Goal: Information Seeking & Learning: Learn about a topic

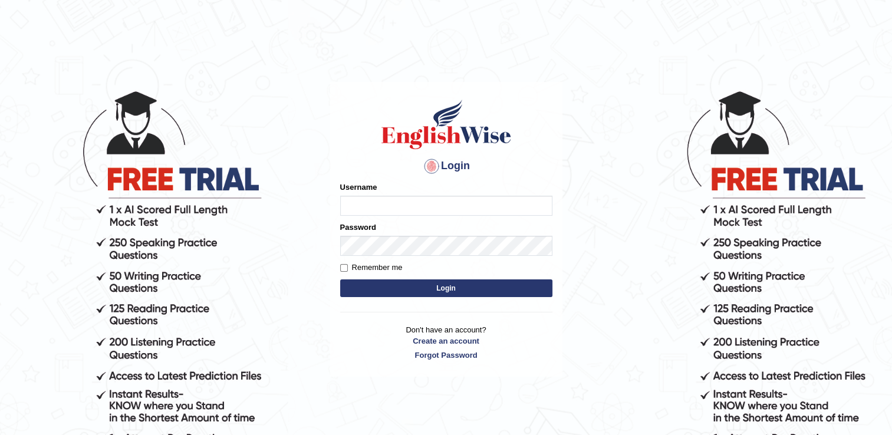
type input "BajiD"
click at [459, 288] on button "Login" at bounding box center [446, 288] width 212 height 18
type input "BajiD"
click at [430, 281] on button "Login" at bounding box center [446, 288] width 212 height 18
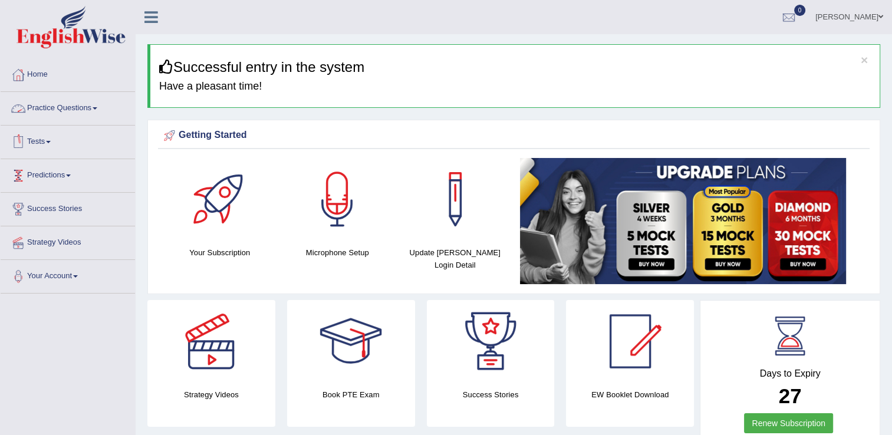
click at [91, 110] on link "Practice Questions" at bounding box center [68, 106] width 134 height 29
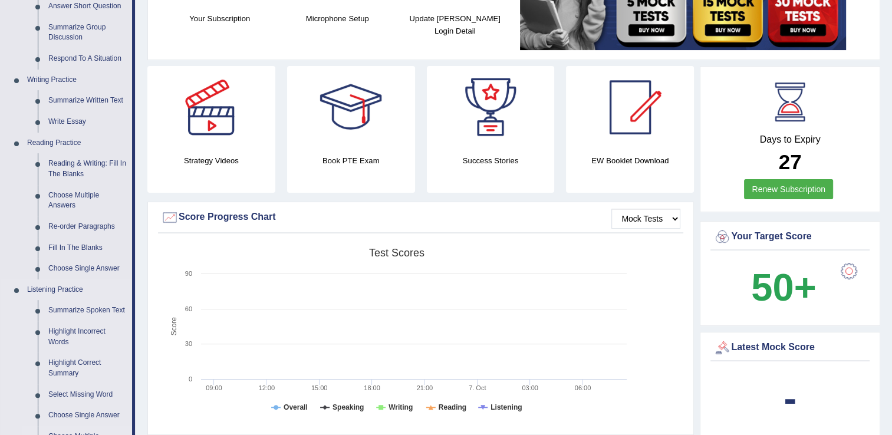
scroll to position [354, 0]
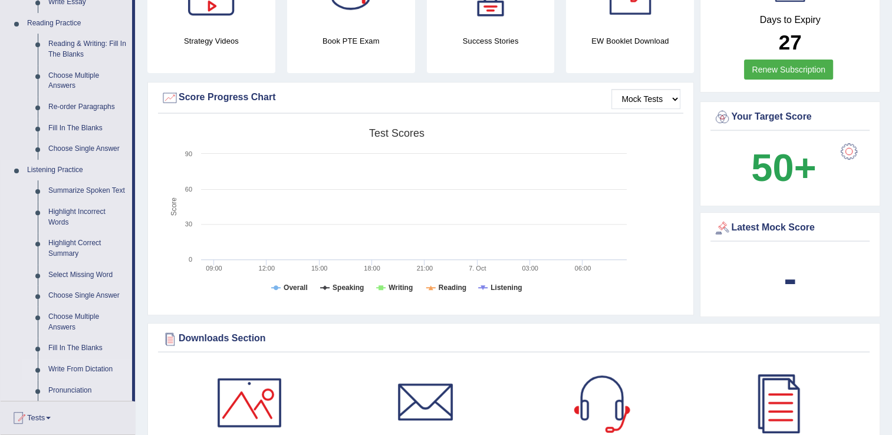
click at [81, 371] on link "Write From Dictation" at bounding box center [87, 369] width 89 height 21
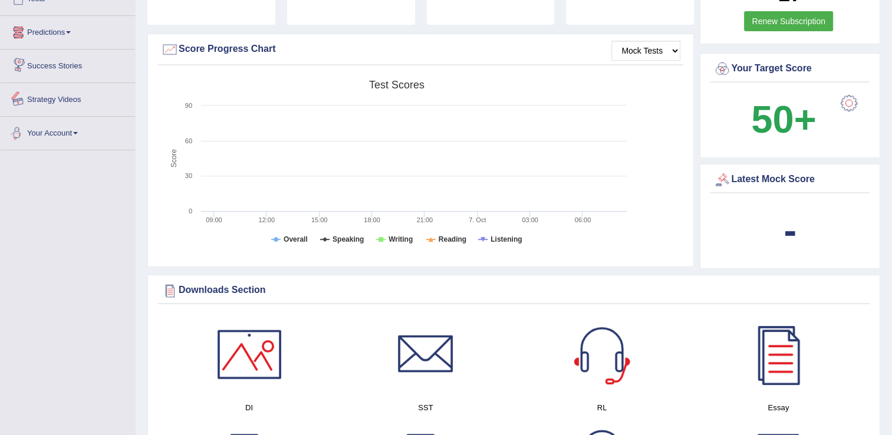
scroll to position [452, 0]
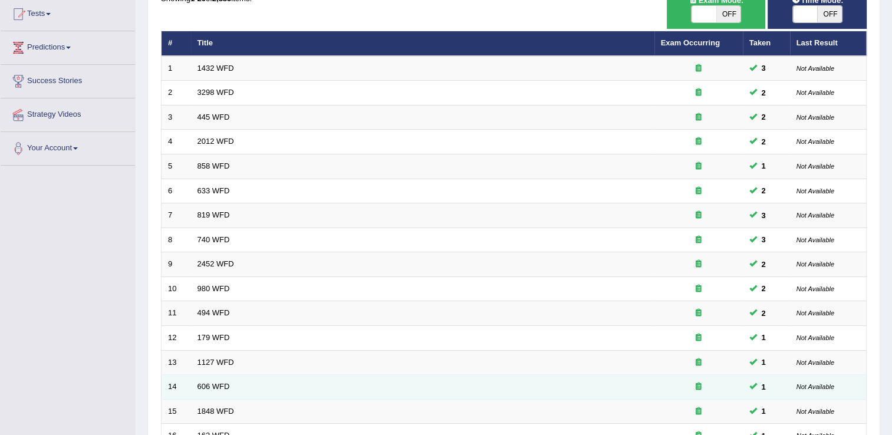
scroll to position [177, 0]
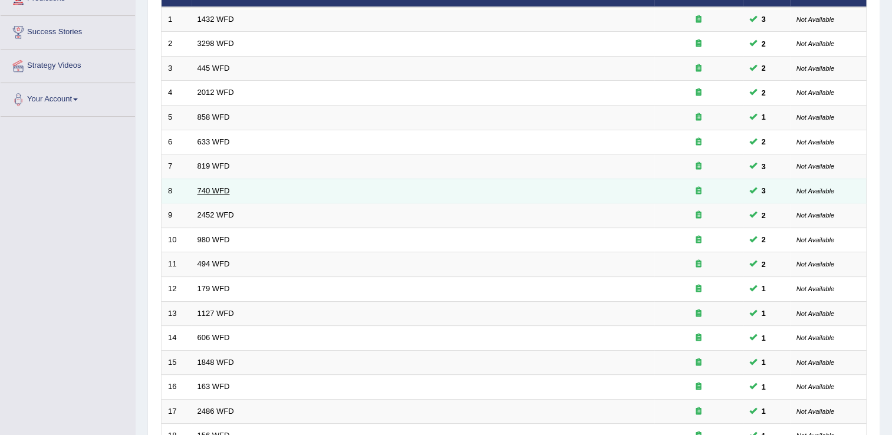
click at [215, 186] on link "740 WFD" at bounding box center [214, 190] width 32 height 9
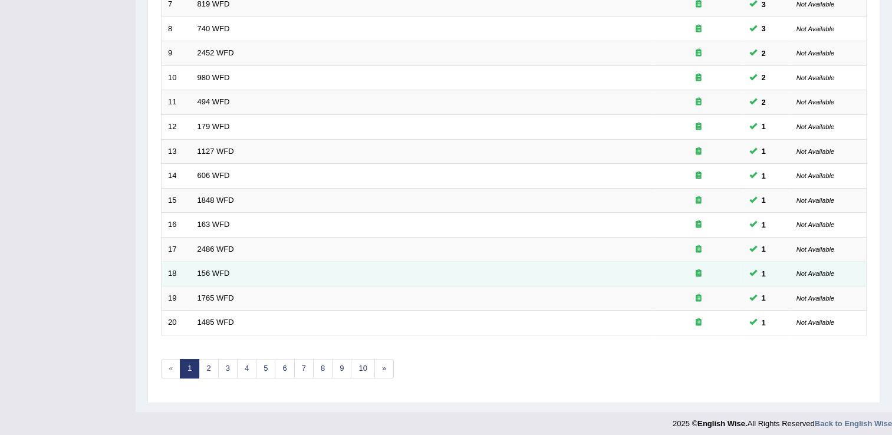
scroll to position [342, 0]
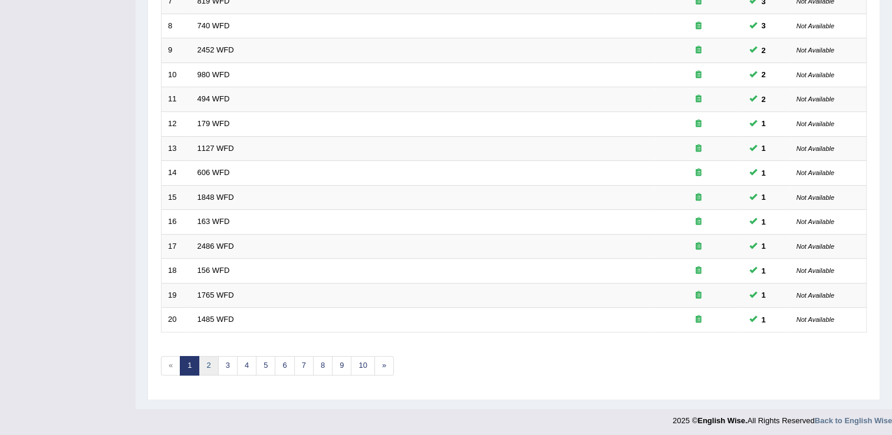
click at [215, 364] on link "2" at bounding box center [208, 365] width 19 height 19
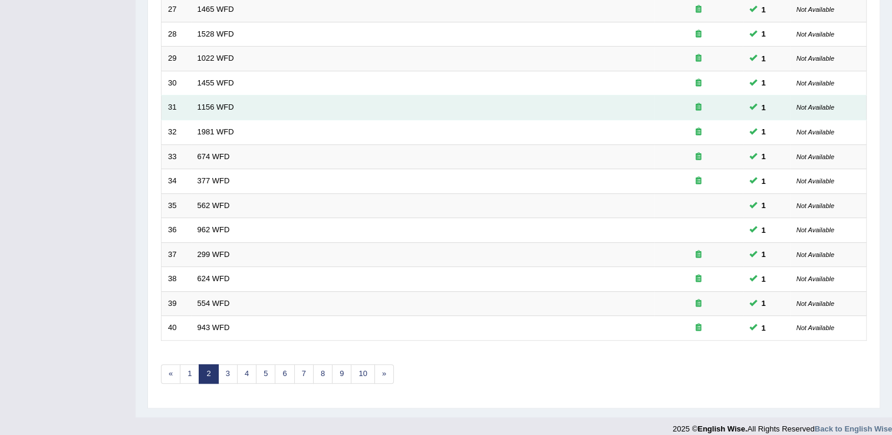
scroll to position [342, 0]
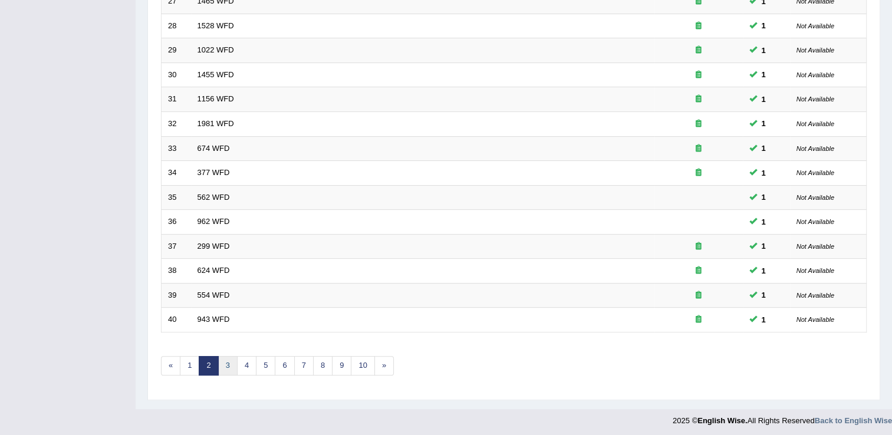
click at [224, 362] on link "3" at bounding box center [227, 365] width 19 height 19
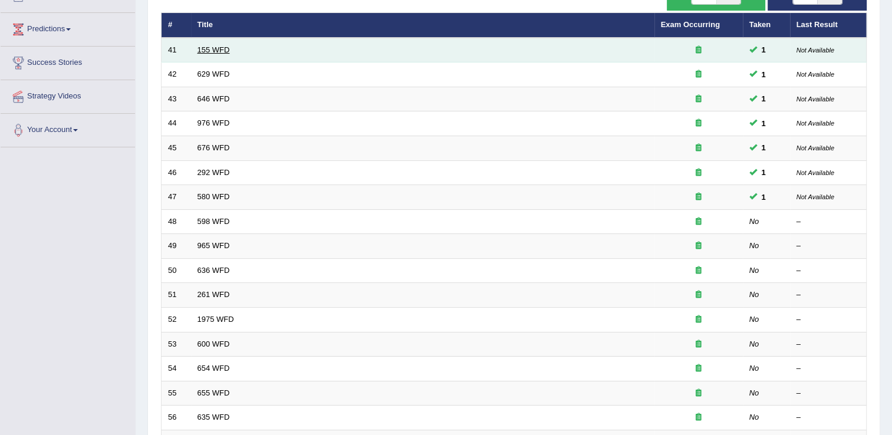
scroll to position [118, 0]
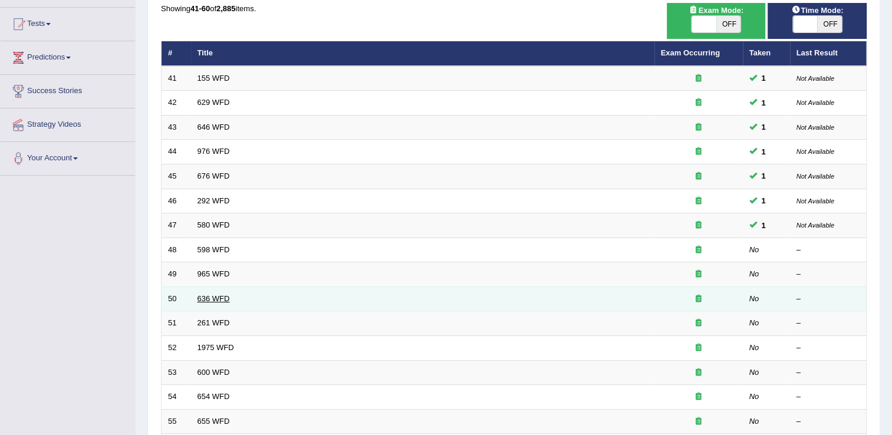
click at [222, 298] on link "636 WFD" at bounding box center [214, 298] width 32 height 9
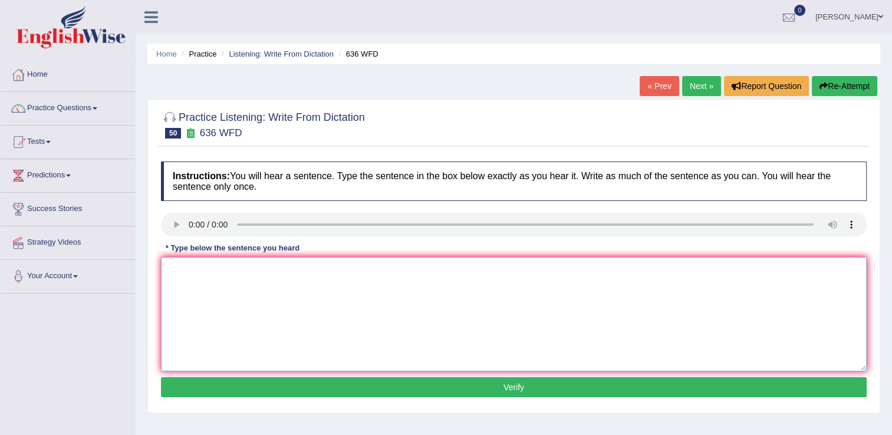
click at [223, 309] on textarea at bounding box center [514, 314] width 706 height 114
click at [185, 277] on textarea at bounding box center [514, 314] width 706 height 114
click at [219, 322] on textarea at bounding box center [514, 314] width 706 height 114
click at [422, 271] on textarea "Qualified greatest scientist of all time" at bounding box center [514, 314] width 706 height 114
type textarea "Qualified greatest scientist of all time"
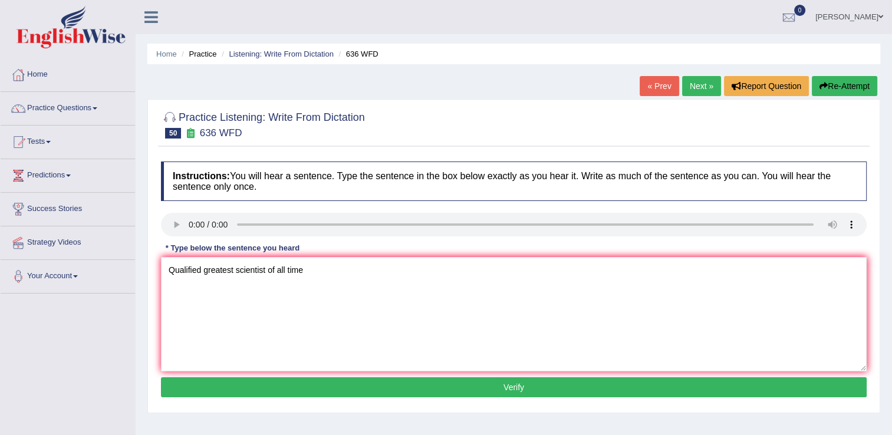
click at [462, 384] on button "Verify" at bounding box center [514, 387] width 706 height 20
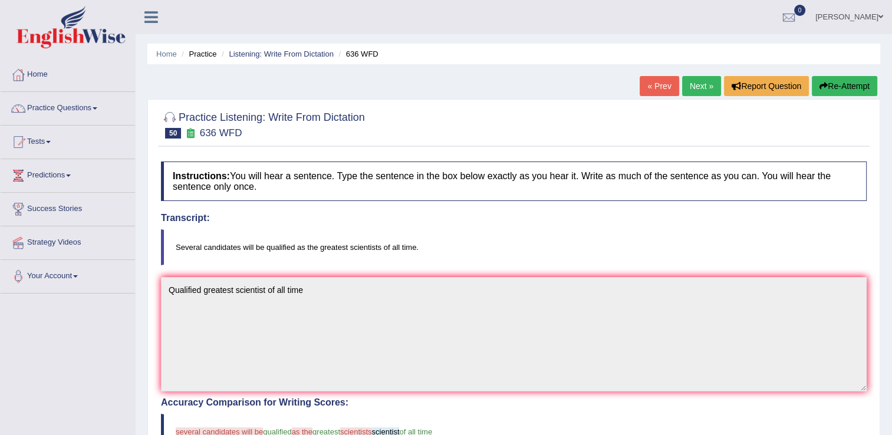
click at [845, 90] on button "Re-Attempt" at bounding box center [844, 86] width 65 height 20
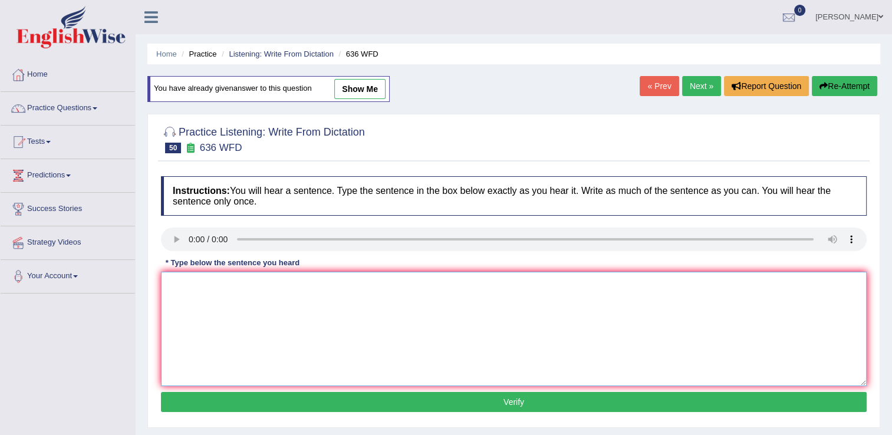
click at [231, 340] on textarea at bounding box center [514, 329] width 706 height 114
type textarea "s"
type textarea "Several qualified will be scientist of the all time."
click at [427, 396] on button "Verify" at bounding box center [514, 402] width 706 height 20
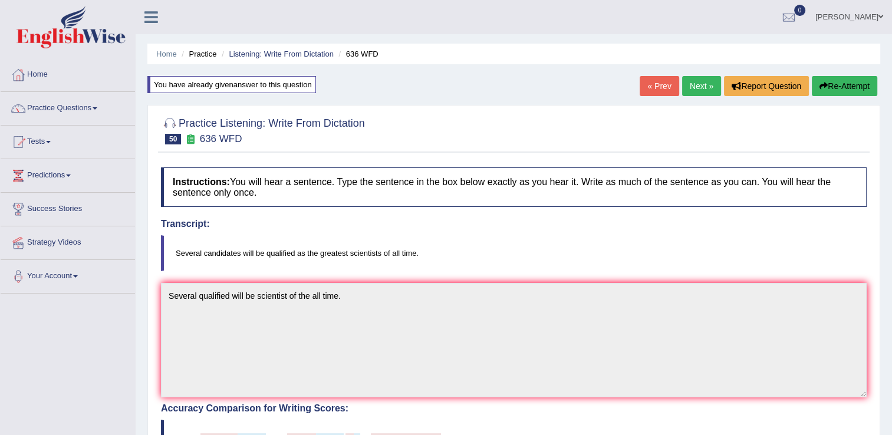
click at [700, 89] on link "Next »" at bounding box center [701, 86] width 39 height 20
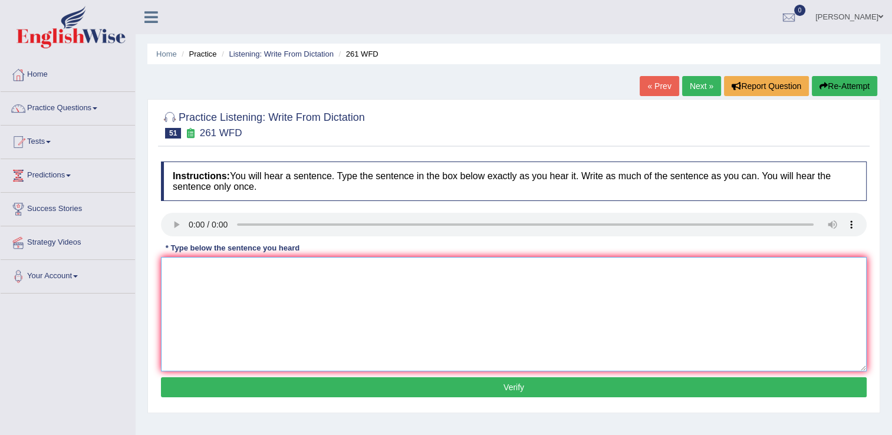
click at [212, 315] on textarea at bounding box center [514, 314] width 706 height 114
click at [173, 272] on textarea "read students before using any workshops." at bounding box center [514, 314] width 706 height 114
click at [220, 273] on textarea "Read students before using any workshops." at bounding box center [514, 314] width 706 height 114
click at [350, 267] on textarea "Read studentsw before using any workshops." at bounding box center [514, 314] width 706 height 114
click at [226, 271] on textarea "Read studentsw before using any workshops." at bounding box center [514, 314] width 706 height 114
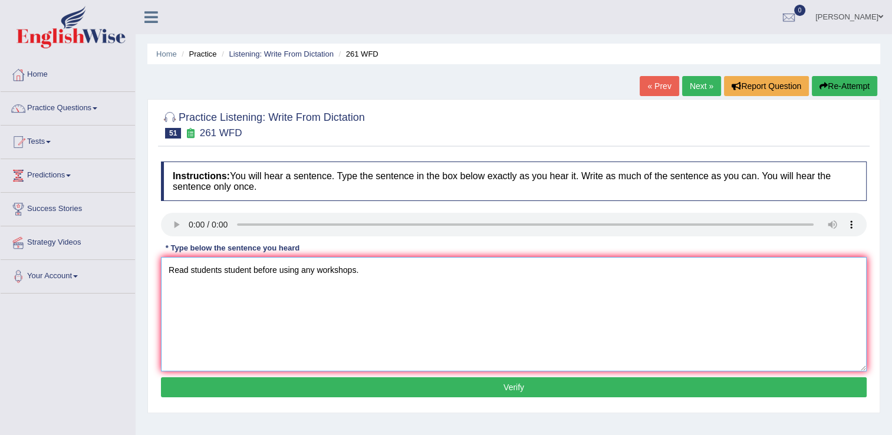
type textarea "Read students student before using any workshops."
click at [450, 389] on button "Verify" at bounding box center [514, 387] width 706 height 20
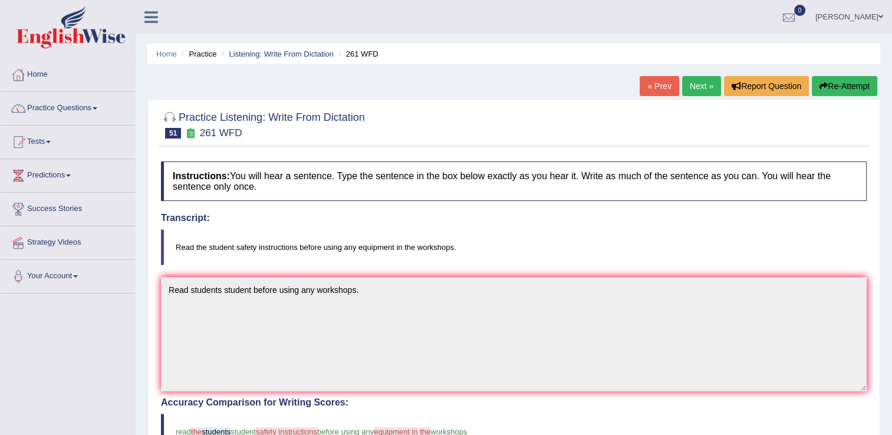
click at [700, 86] on link "Next »" at bounding box center [701, 86] width 39 height 20
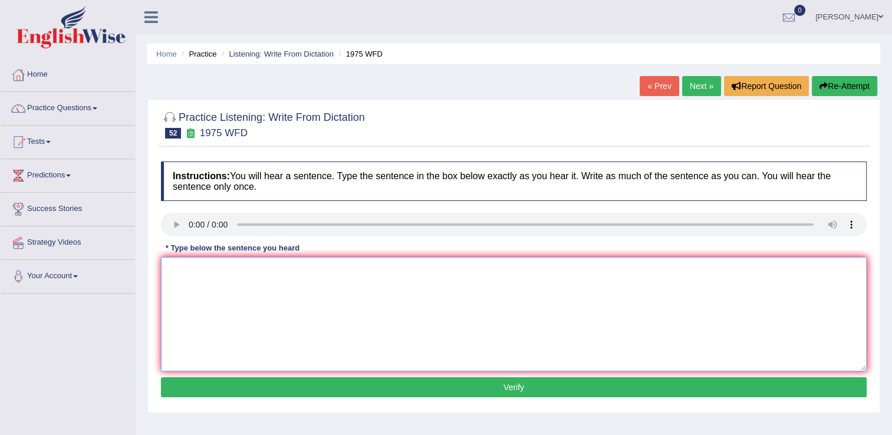
click at [232, 340] on textarea at bounding box center [514, 314] width 706 height 114
type textarea "Based on false promise."
click at [422, 390] on button "Verify" at bounding box center [514, 387] width 706 height 20
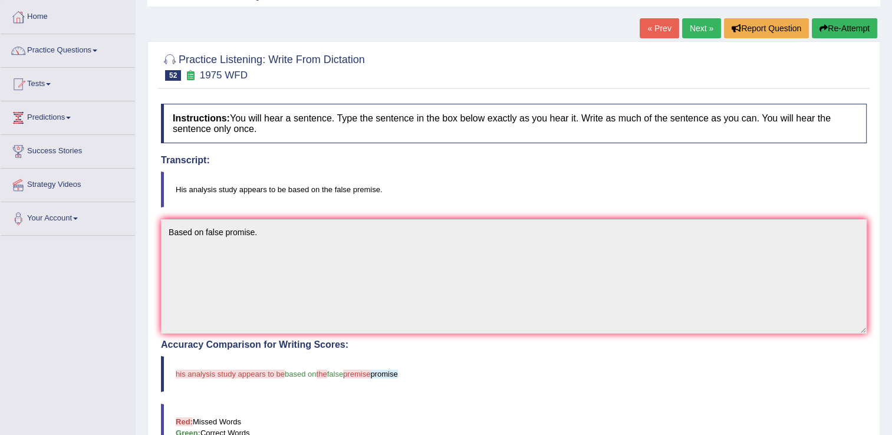
scroll to position [59, 0]
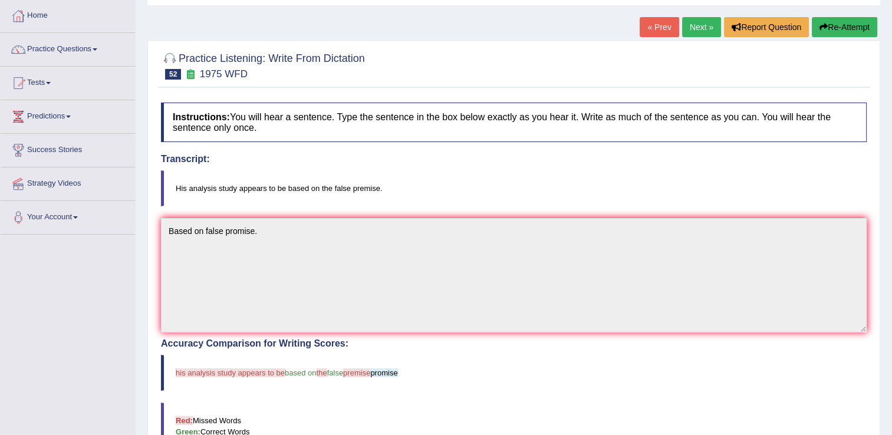
click at [856, 28] on button "Re-Attempt" at bounding box center [844, 27] width 65 height 20
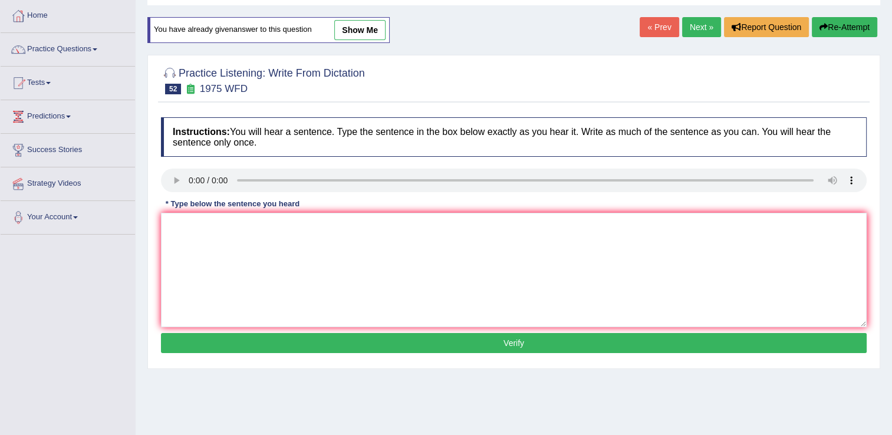
click at [275, 330] on div "Instructions: You will hear a sentence. Type the sentence in the box below exac…" at bounding box center [514, 236] width 712 height 251
click at [230, 236] on textarea at bounding box center [514, 270] width 706 height 114
click at [215, 226] on textarea "His analysis study on false promises promise." at bounding box center [514, 270] width 706 height 114
click at [182, 225] on textarea "His analysis study on false promises promise." at bounding box center [514, 270] width 706 height 114
type textarea "His analysis study on false promises promise."
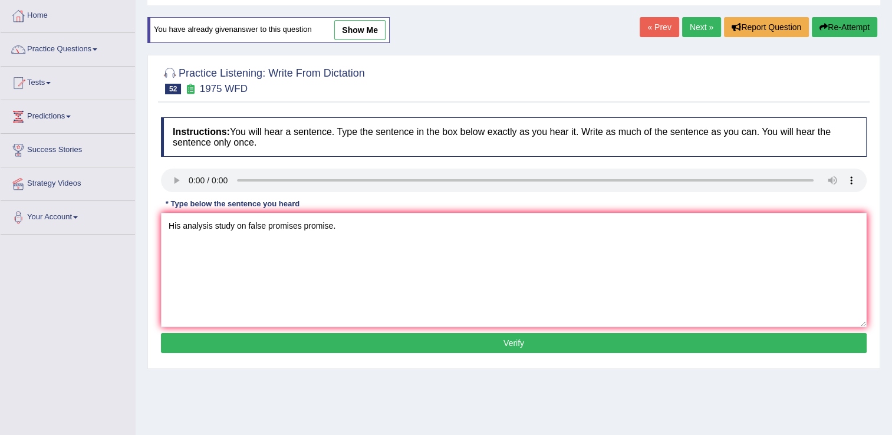
click at [504, 341] on button "Verify" at bounding box center [514, 343] width 706 height 20
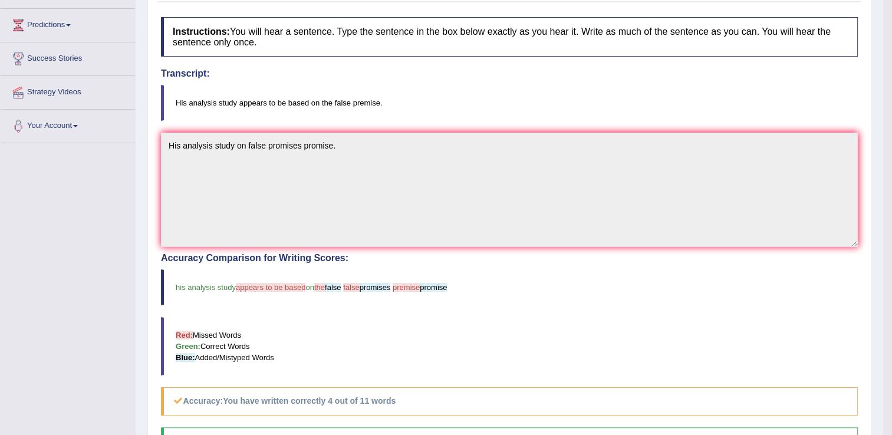
scroll to position [177, 0]
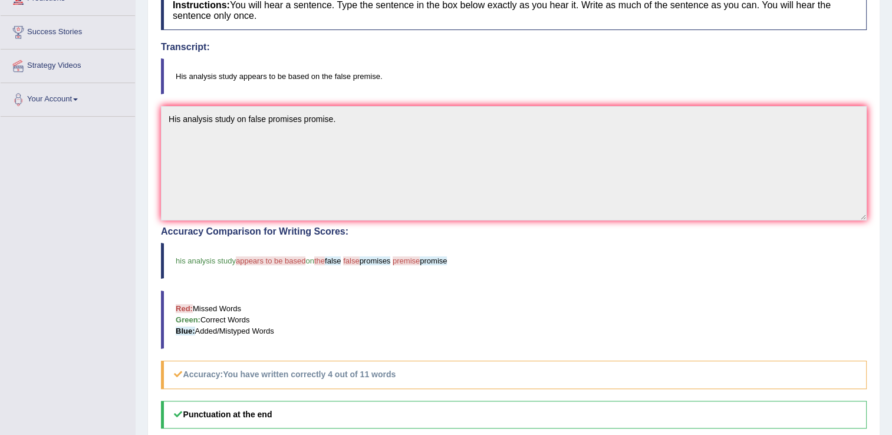
drag, startPoint x: 351, startPoint y: 75, endPoint x: 382, endPoint y: 83, distance: 31.8
click at [382, 83] on blockquote "His analysis study appears to be based on the false premise." at bounding box center [514, 76] width 706 height 36
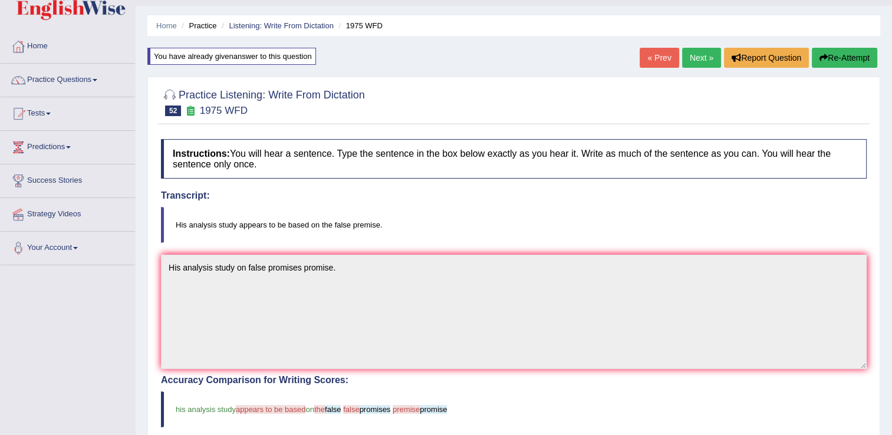
scroll to position [0, 0]
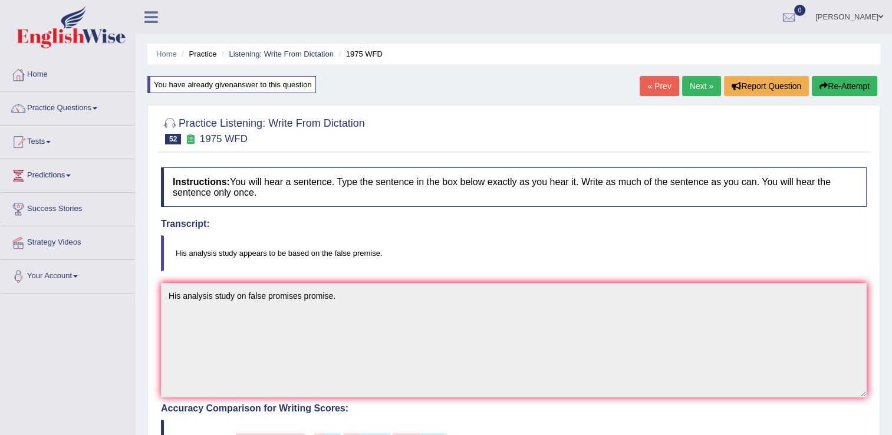
click at [701, 86] on link "Next »" at bounding box center [701, 86] width 39 height 20
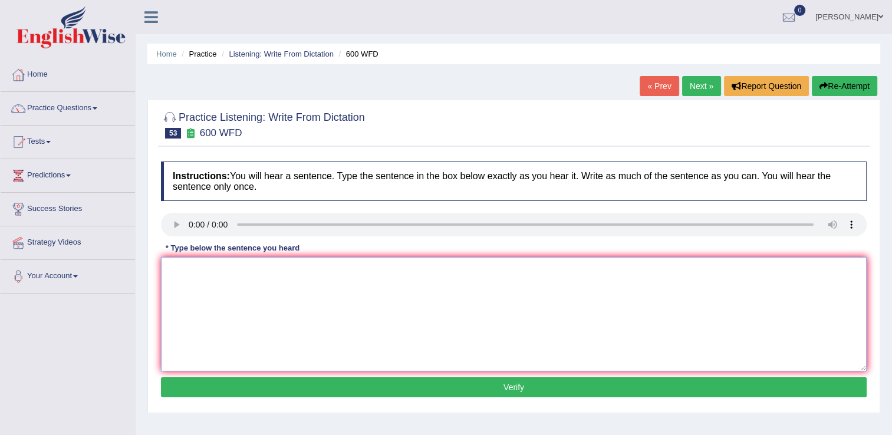
click at [258, 335] on textarea at bounding box center [514, 314] width 706 height 114
click at [278, 275] on textarea "Continiues students neccesarry aplication forms" at bounding box center [514, 314] width 706 height 114
click at [269, 272] on textarea "Continiues students neccesary aplication forms" at bounding box center [514, 314] width 706 height 114
click at [259, 270] on textarea "Continiues students neccesary aplication forms" at bounding box center [514, 314] width 706 height 114
click at [264, 269] on textarea "Continiues students necesary aplication forms" at bounding box center [514, 314] width 706 height 114
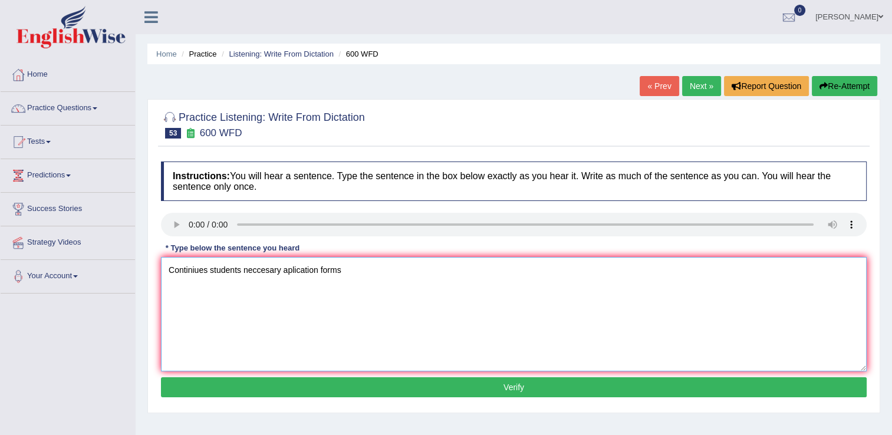
click at [347, 263] on textarea "Continiues students neccesary aplication forms" at bounding box center [514, 314] width 706 height 114
click at [269, 271] on textarea "Continiues students neccesary aplication forms." at bounding box center [514, 314] width 706 height 114
type textarea "Continiues students neccessary aplication forms."
click at [397, 392] on button "Verify" at bounding box center [514, 387] width 706 height 20
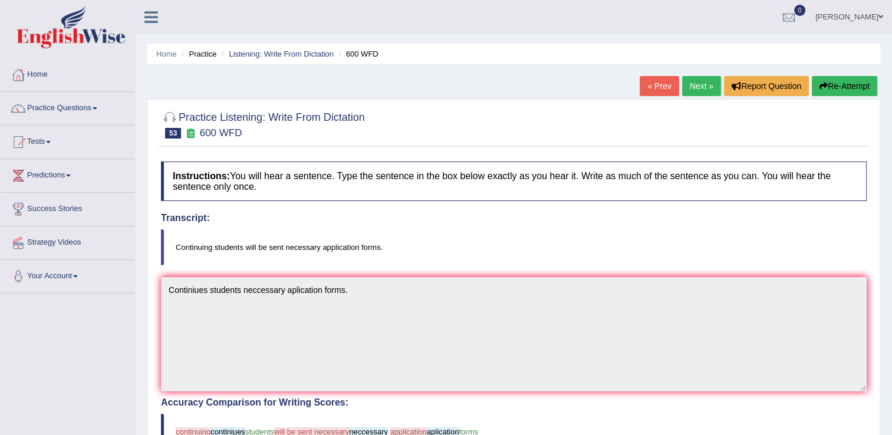
click at [693, 85] on link "Next »" at bounding box center [701, 86] width 39 height 20
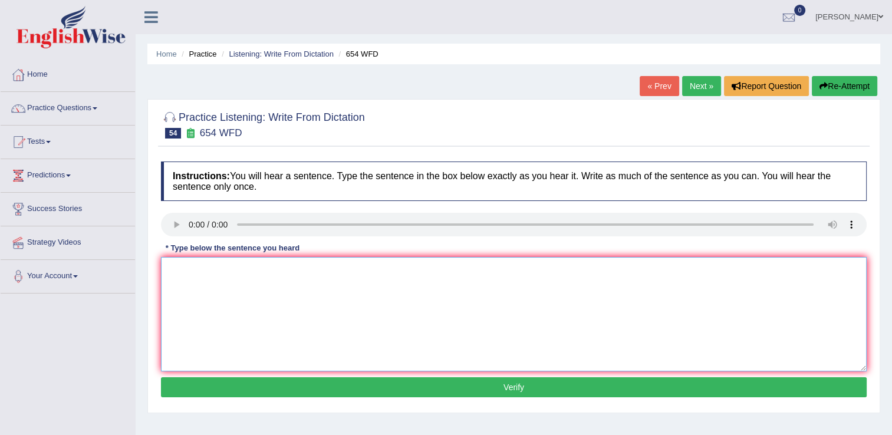
click at [208, 320] on textarea at bounding box center [514, 314] width 706 height 114
click at [258, 337] on textarea at bounding box center [514, 314] width 706 height 114
type textarea "The study shows"
click at [839, 91] on button "Re-Attempt" at bounding box center [844, 86] width 65 height 20
click at [245, 344] on textarea at bounding box center [514, 314] width 706 height 114
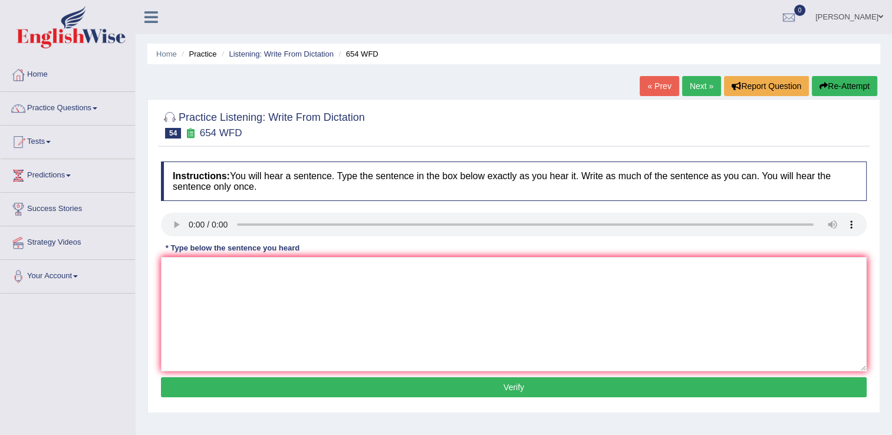
click at [842, 87] on button "Re-Attempt" at bounding box center [844, 86] width 65 height 20
click at [648, 88] on link "« Prev" at bounding box center [659, 86] width 39 height 20
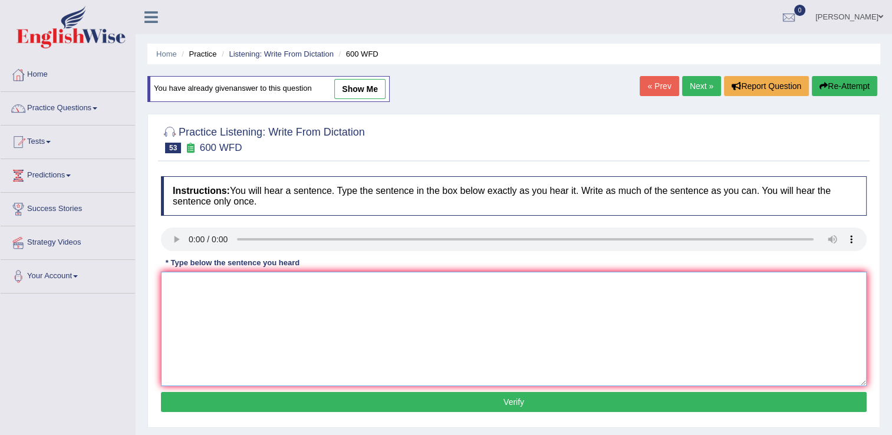
click at [231, 336] on textarea at bounding box center [514, 329] width 706 height 114
click at [304, 302] on textarea "continiung" at bounding box center [514, 329] width 706 height 114
type textarea "continiung students sent"
click at [705, 91] on link "Next »" at bounding box center [701, 86] width 39 height 20
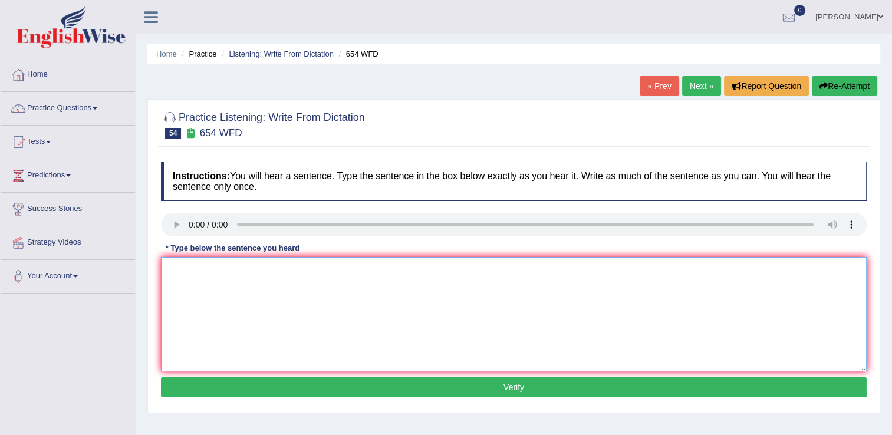
click at [228, 304] on textarea at bounding box center [514, 314] width 706 height 114
click at [238, 331] on textarea at bounding box center [514, 314] width 706 height 114
click at [216, 271] on textarea "study shows most of in Asian" at bounding box center [514, 314] width 706 height 114
drag, startPoint x: 173, startPoint y: 268, endPoint x: 179, endPoint y: 268, distance: 6.5
click at [173, 268] on textarea "study shows most of in Asian" at bounding box center [514, 314] width 706 height 114
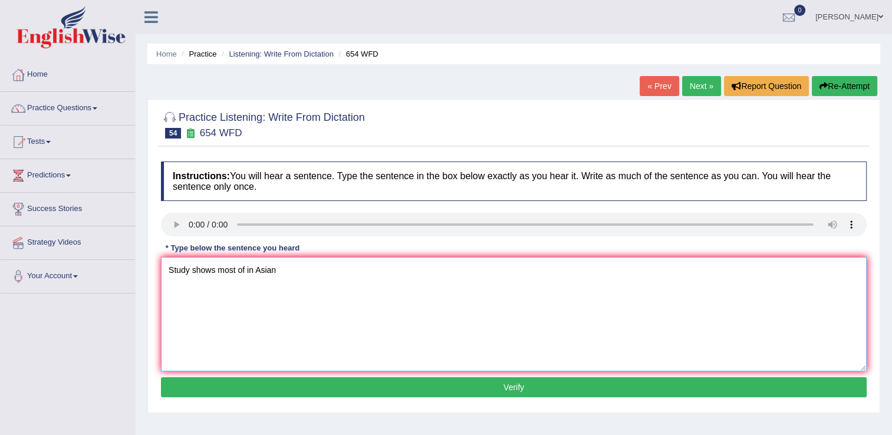
click at [285, 278] on textarea "Study shows most of in Asian" at bounding box center [514, 314] width 706 height 114
type textarea "Study shows most of in Asian."
click at [433, 388] on button "Verify" at bounding box center [514, 387] width 706 height 20
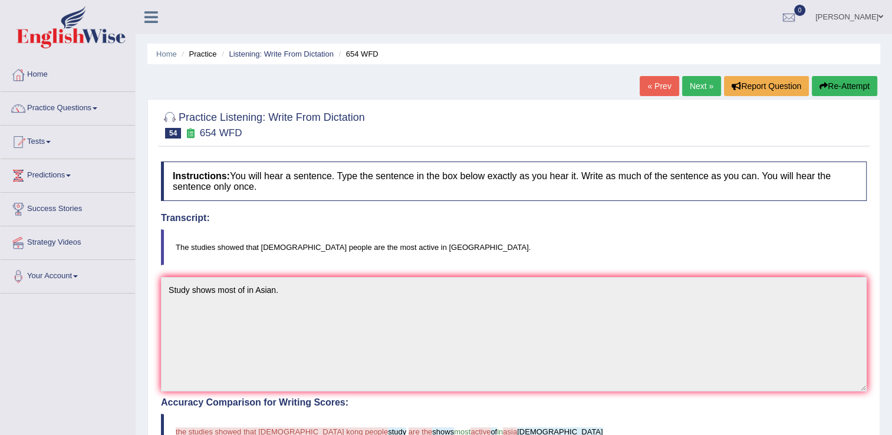
click at [844, 87] on button "Re-Attempt" at bounding box center [844, 86] width 65 height 20
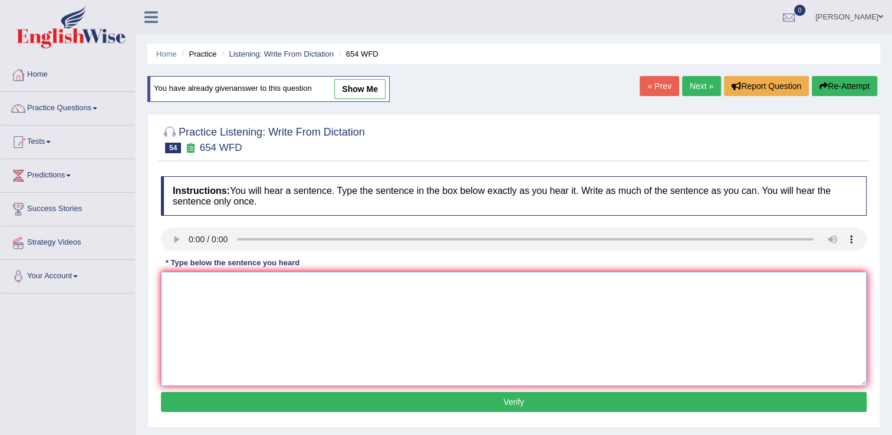
click at [218, 298] on textarea at bounding box center [514, 329] width 706 height 114
click at [255, 308] on textarea at bounding box center [514, 329] width 706 height 114
click at [304, 287] on textarea "the studied show HongKhong" at bounding box center [514, 329] width 706 height 114
type textarea "the studied show HongKhong most active in Asia."
click at [399, 404] on button "Verify" at bounding box center [514, 402] width 706 height 20
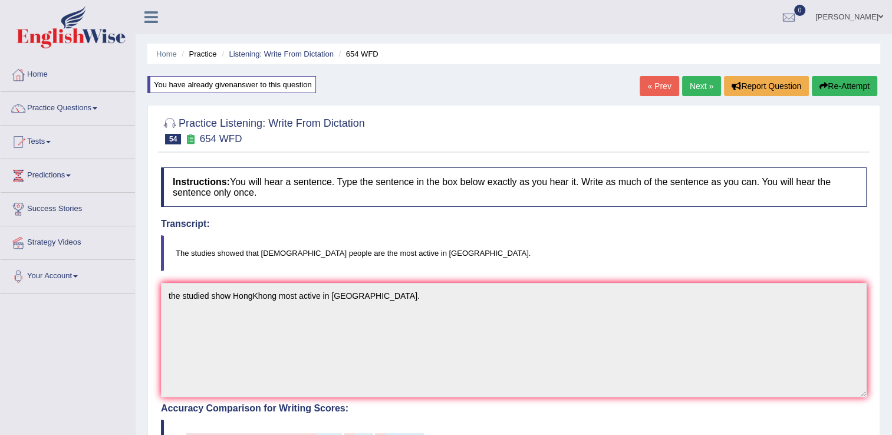
click at [842, 90] on button "Re-Attempt" at bounding box center [844, 86] width 65 height 20
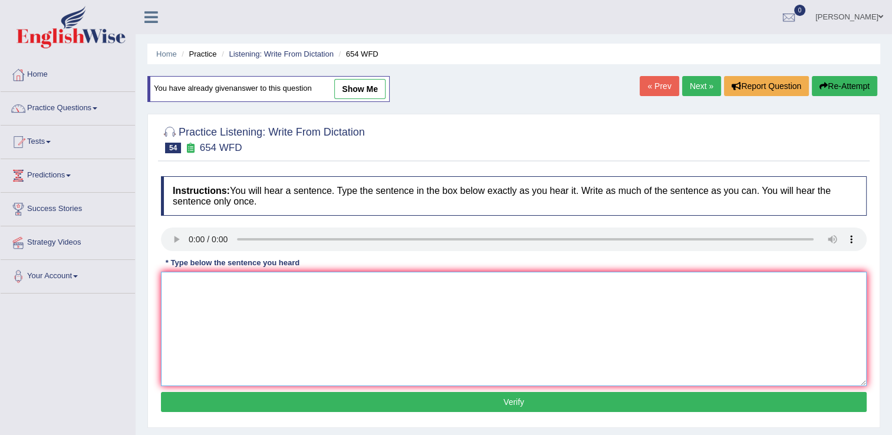
click at [206, 288] on textarea at bounding box center [514, 329] width 706 height 114
click at [702, 86] on link "Next »" at bounding box center [701, 86] width 39 height 20
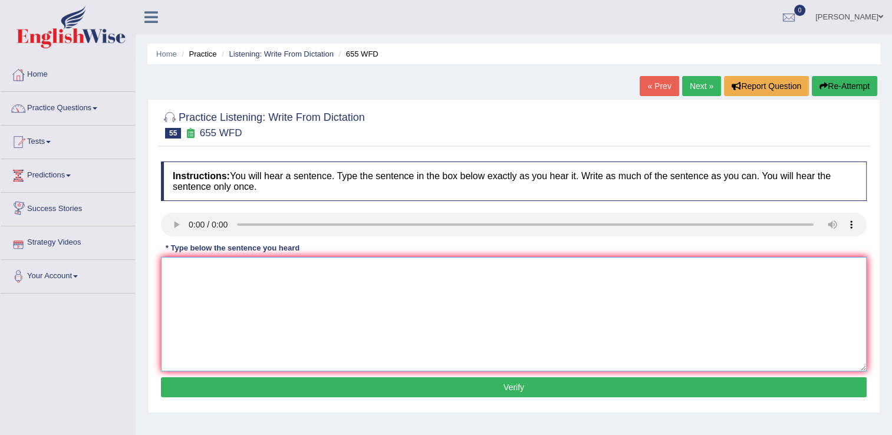
drag, startPoint x: 240, startPoint y: 357, endPoint x: 212, endPoint y: 260, distance: 101.3
click at [240, 355] on textarea at bounding box center [514, 314] width 706 height 114
click at [281, 342] on textarea at bounding box center [514, 314] width 706 height 114
click at [210, 270] on textarea "The teacher in classes." at bounding box center [514, 314] width 706 height 114
click at [213, 270] on textarea "The teacher in classes." at bounding box center [514, 314] width 706 height 114
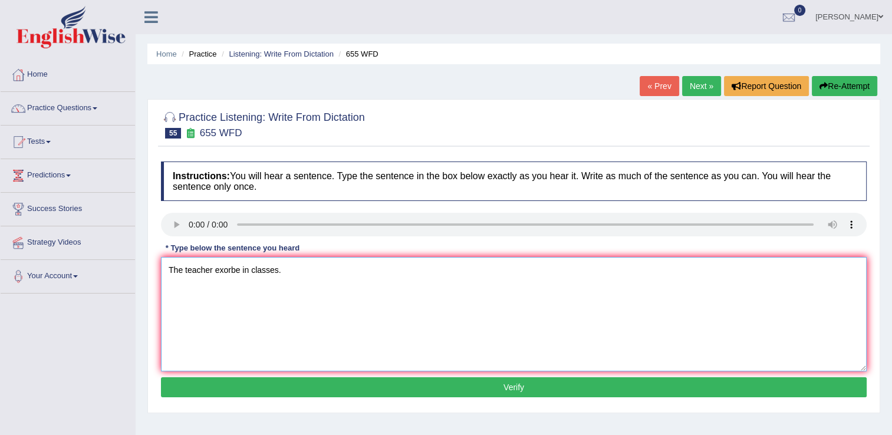
type textarea "The teacher exorbe in classes."
click at [532, 387] on button "Verify" at bounding box center [514, 387] width 706 height 20
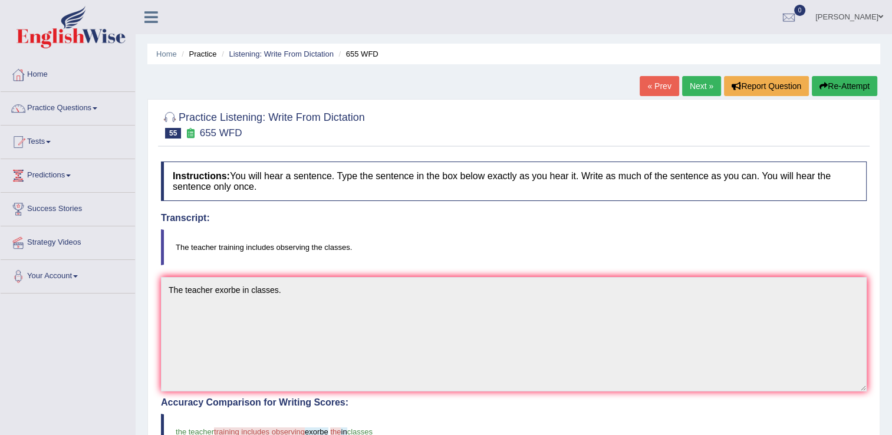
click at [850, 88] on button "Re-Attempt" at bounding box center [844, 86] width 65 height 20
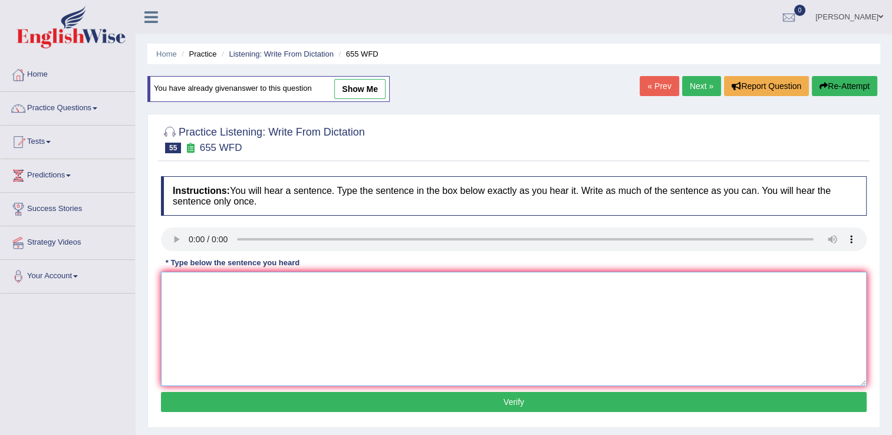
click at [228, 315] on textarea at bounding box center [514, 329] width 706 height 114
click at [193, 296] on textarea at bounding box center [514, 329] width 706 height 114
click at [219, 287] on textarea "The teacher" at bounding box center [514, 329] width 706 height 114
type textarea "The teacher training include classes."
click at [445, 409] on button "Verify" at bounding box center [514, 402] width 706 height 20
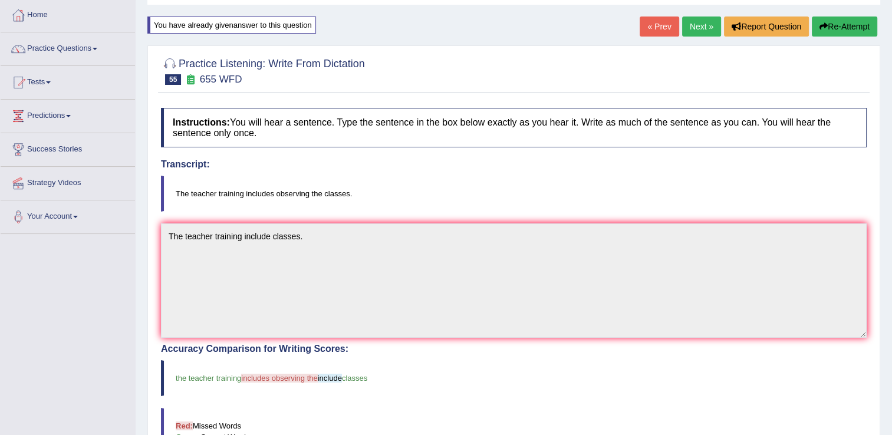
scroll to position [59, 0]
click at [700, 23] on link "Next »" at bounding box center [701, 27] width 39 height 20
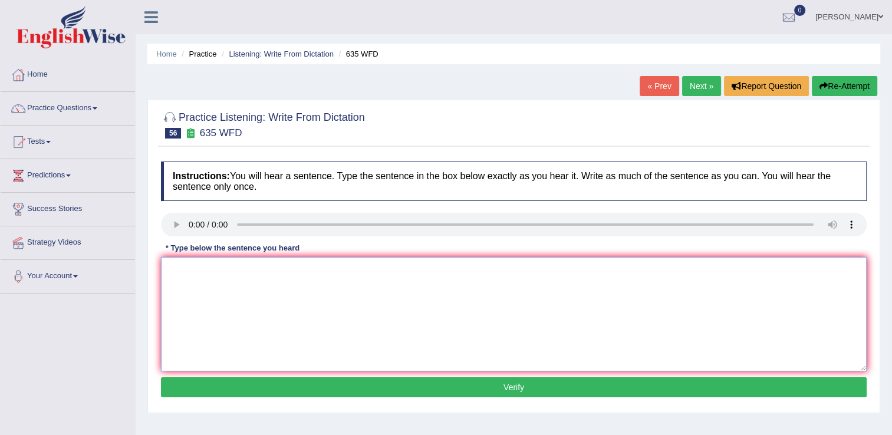
click at [211, 304] on textarea at bounding box center [514, 314] width 706 height 114
type textarea "Scientist lab labs currently located bottom of library."
click at [479, 388] on button "Verify" at bounding box center [514, 387] width 706 height 20
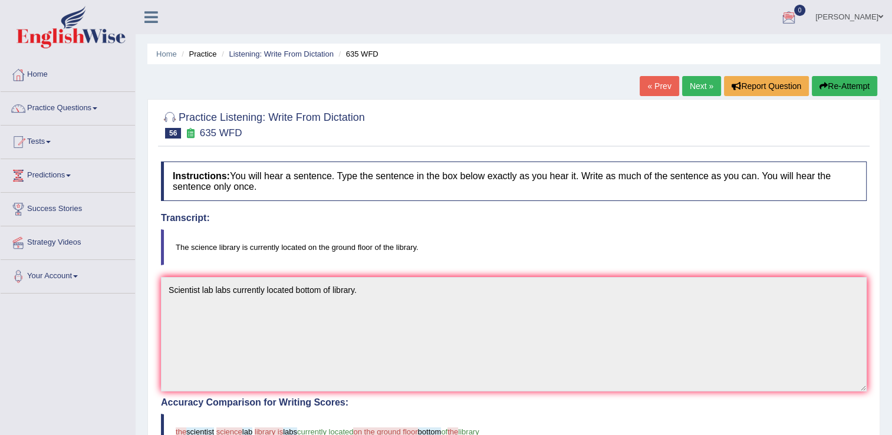
click at [830, 82] on button "Re-Attempt" at bounding box center [844, 86] width 65 height 20
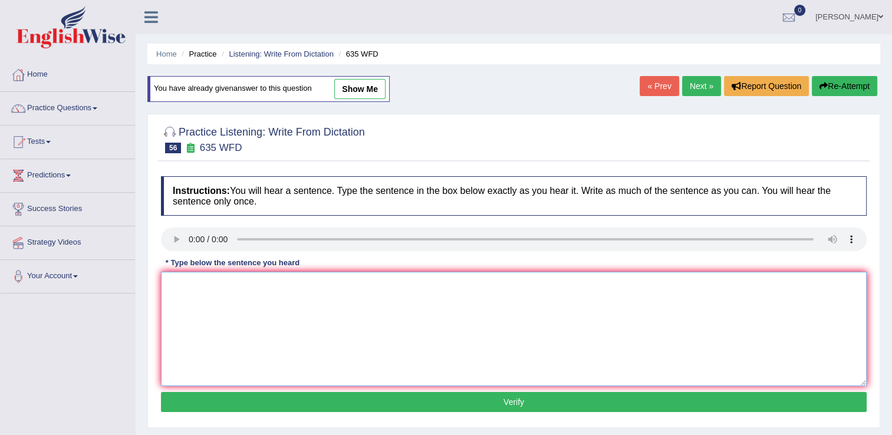
click at [203, 301] on textarea at bounding box center [514, 329] width 706 height 114
click at [863, 91] on button "Re-Attempt" at bounding box center [844, 86] width 65 height 20
click at [700, 92] on link "Next »" at bounding box center [701, 86] width 39 height 20
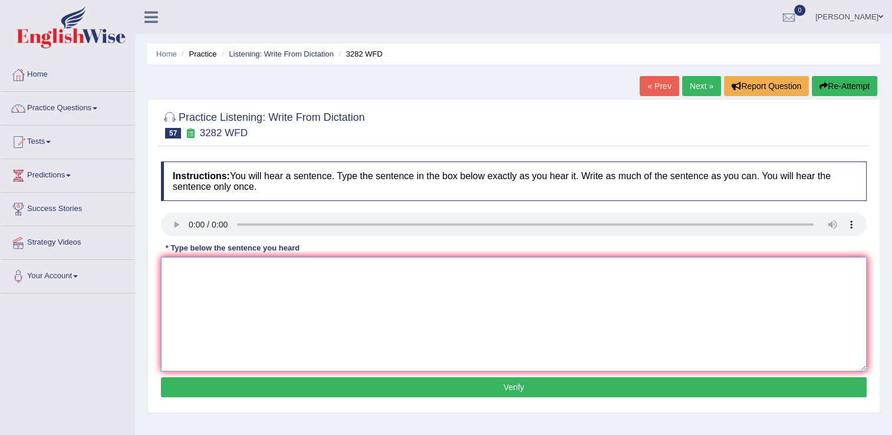
click at [239, 314] on textarea at bounding box center [514, 314] width 706 height 114
click at [289, 271] on textarea "Computer used to be larger than" at bounding box center [514, 314] width 706 height 114
type textarea "Computer used to be larger than."
click at [459, 388] on button "Verify" at bounding box center [514, 387] width 706 height 20
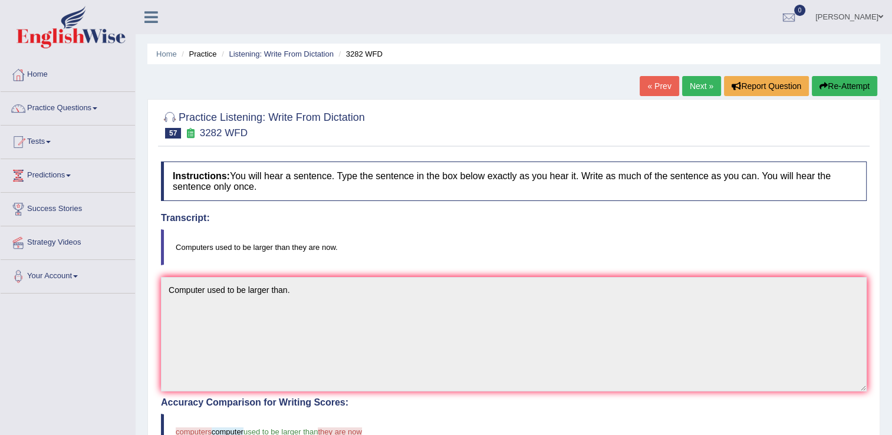
click at [882, 84] on div "Home Practice Listening: Write From Dictation 3282 WFD « Prev Next » Report Que…" at bounding box center [514, 367] width 756 height 734
click at [858, 85] on button "Re-Attempt" at bounding box center [844, 86] width 65 height 20
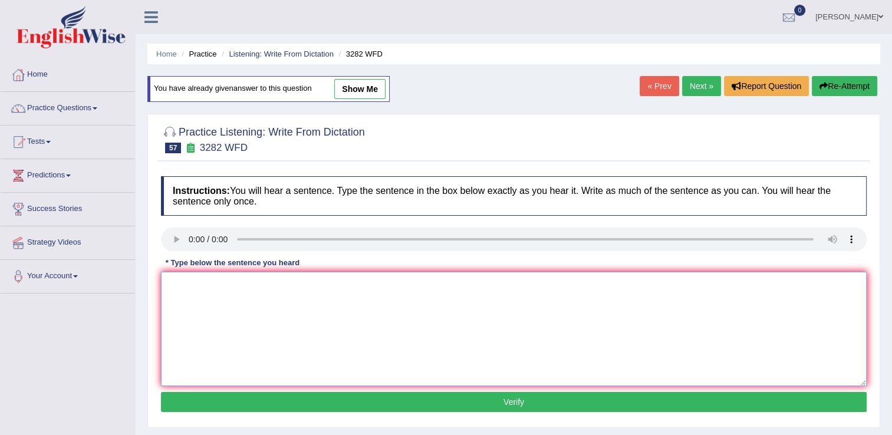
click at [239, 328] on textarea at bounding box center [514, 329] width 706 height 114
click at [705, 92] on link "Next »" at bounding box center [701, 86] width 39 height 20
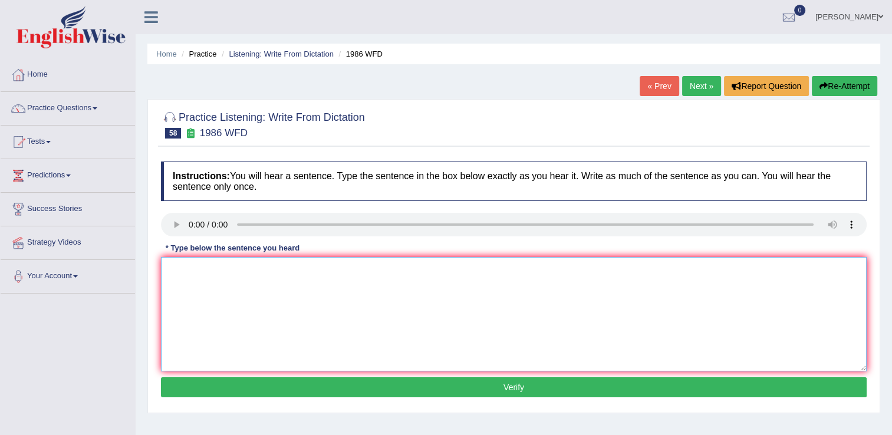
click at [229, 308] on textarea at bounding box center [514, 314] width 706 height 114
type textarea "Paper clear argument."
click at [544, 384] on button "Verify" at bounding box center [514, 387] width 706 height 20
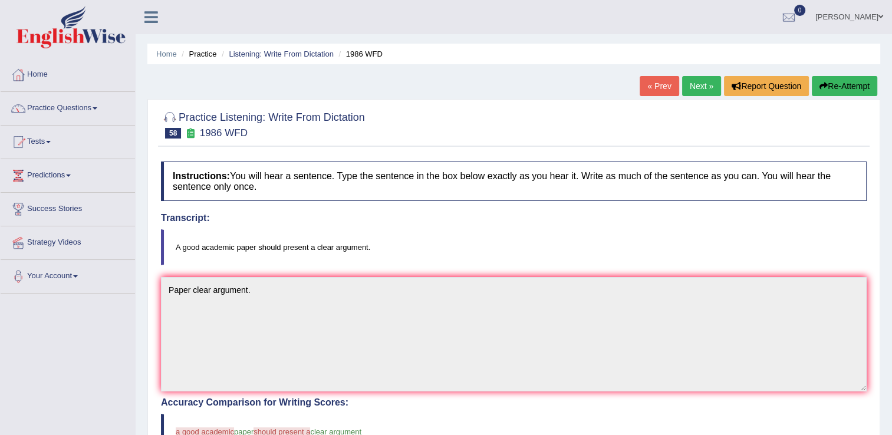
click at [830, 87] on button "Re-Attempt" at bounding box center [844, 86] width 65 height 20
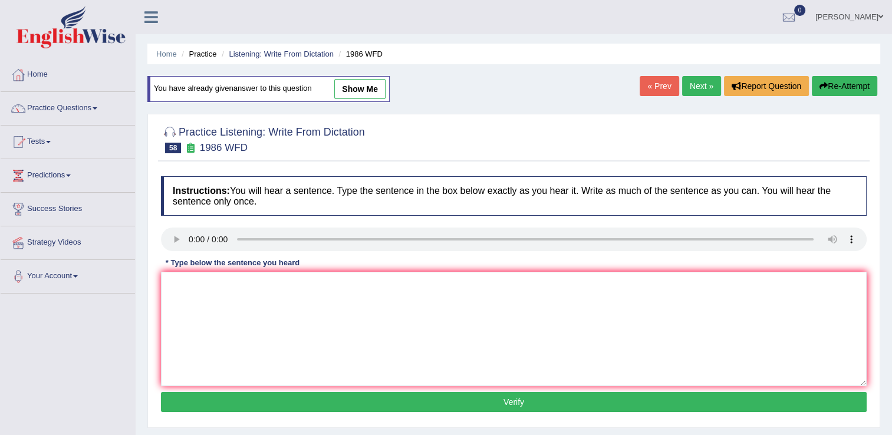
click at [699, 88] on link "Next »" at bounding box center [701, 86] width 39 height 20
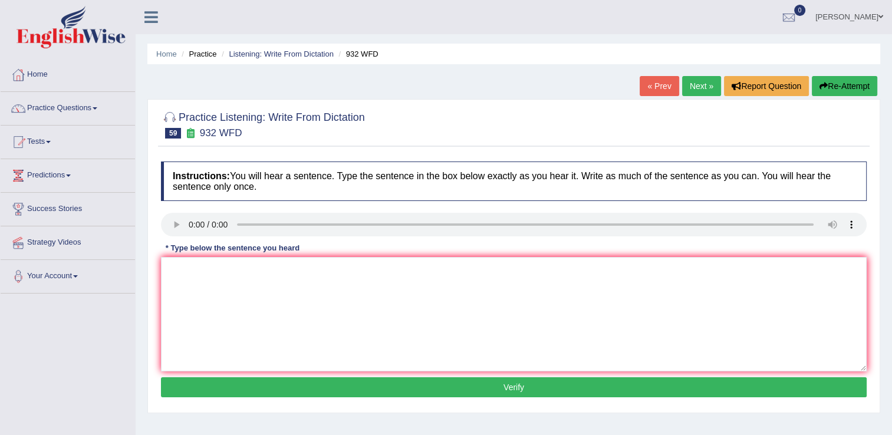
click at [283, 251] on div "* Type below the sentence you heard" at bounding box center [232, 247] width 143 height 11
click at [294, 315] on textarea at bounding box center [514, 314] width 706 height 114
click at [259, 269] on textarea "Take first step university scolarship now." at bounding box center [514, 314] width 706 height 114
click at [314, 269] on textarea "Take first step university scolarship now." at bounding box center [514, 314] width 706 height 114
click at [318, 263] on textarea "Take first step university scolarship now." at bounding box center [514, 314] width 706 height 114
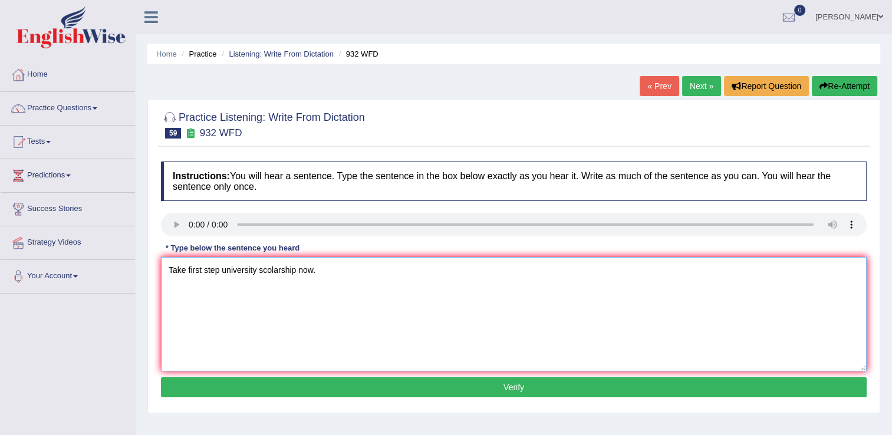
type textarea "Take first step university scolarship now."
click at [510, 386] on button "Verify" at bounding box center [514, 387] width 706 height 20
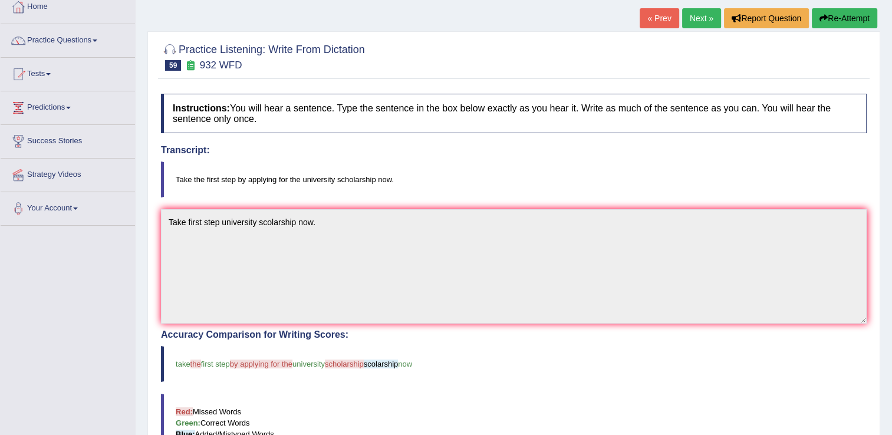
scroll to position [59, 0]
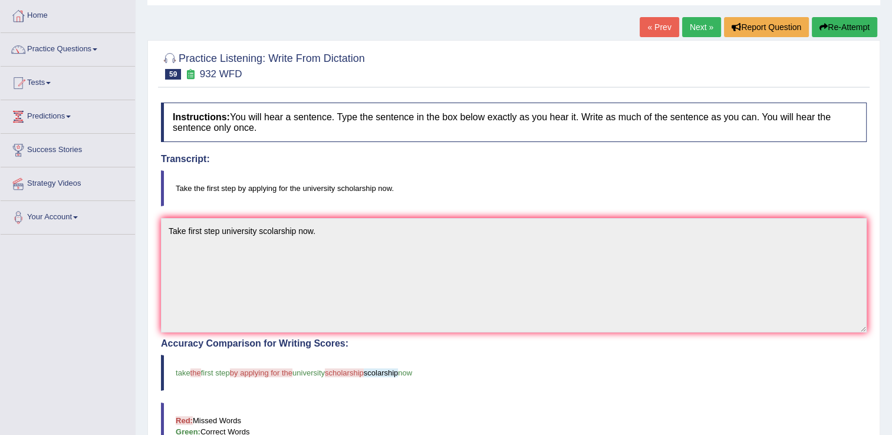
click at [700, 30] on link "Next »" at bounding box center [701, 27] width 39 height 20
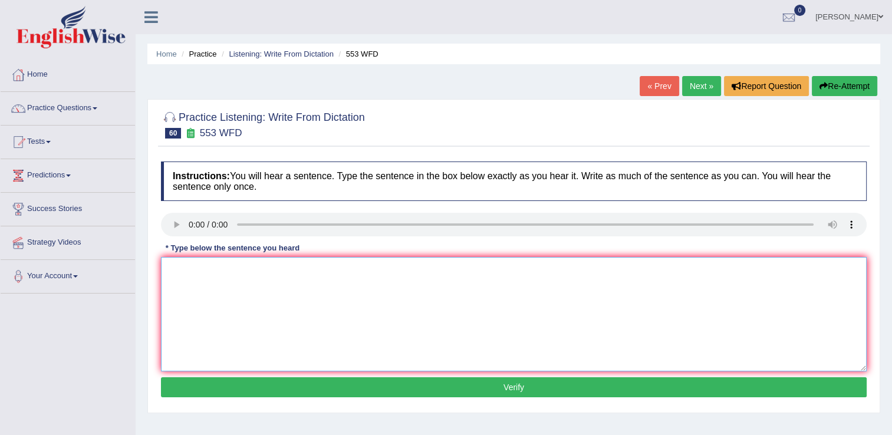
drag, startPoint x: 297, startPoint y: 350, endPoint x: 302, endPoint y: 334, distance: 17.0
click at [297, 348] on textarea at bounding box center [514, 314] width 706 height 114
type textarea "w"
type textarea "W"
type textarea "Water filter uses unecessary bottle."
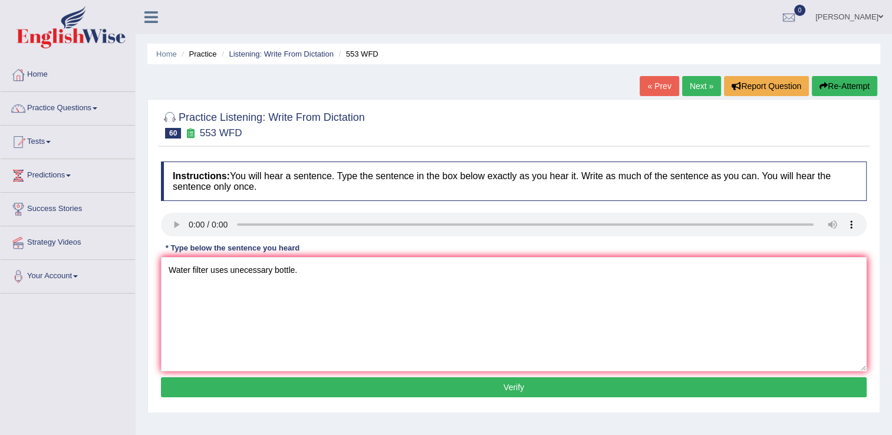
click at [416, 386] on button "Verify" at bounding box center [514, 387] width 706 height 20
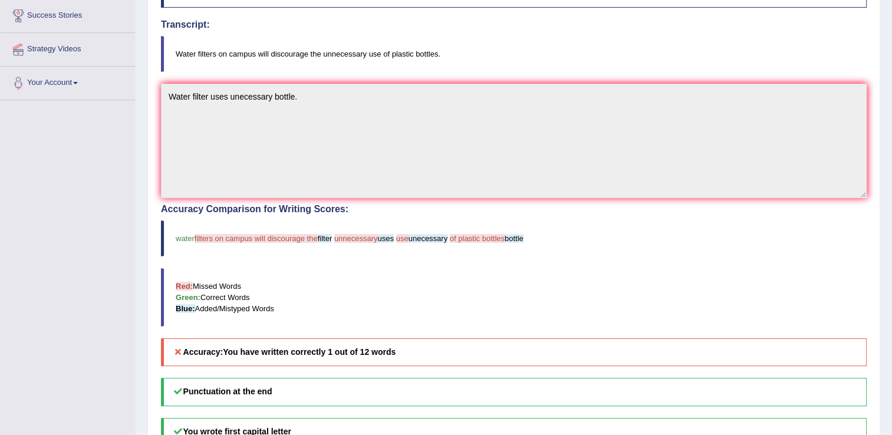
scroll to position [59, 0]
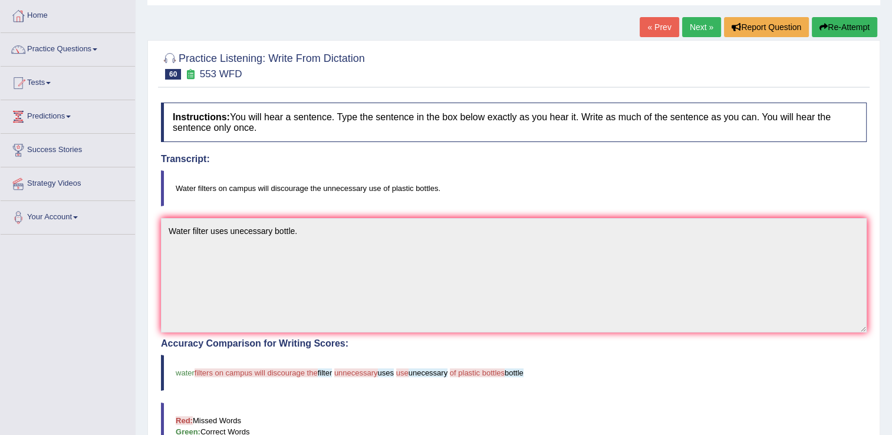
click at [840, 28] on button "Re-Attempt" at bounding box center [844, 27] width 65 height 20
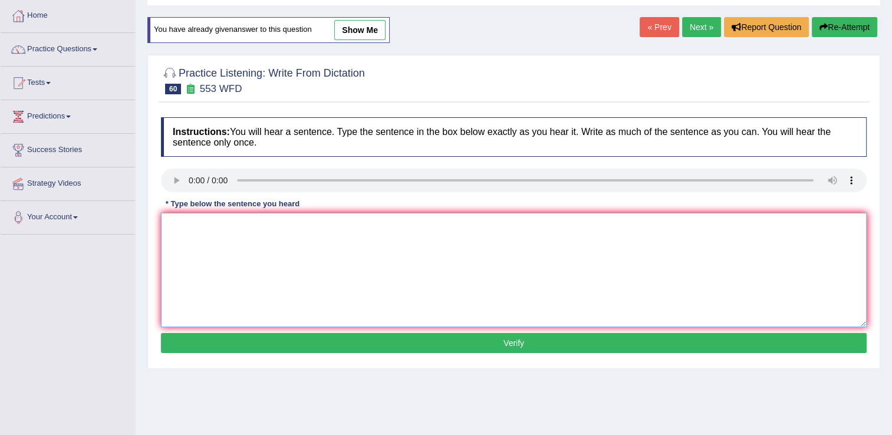
click at [259, 269] on textarea at bounding box center [514, 270] width 706 height 114
type textarea "Water filter filters campus unnecessary uses plastic bottles."
click at [542, 347] on button "Verify" at bounding box center [514, 343] width 706 height 20
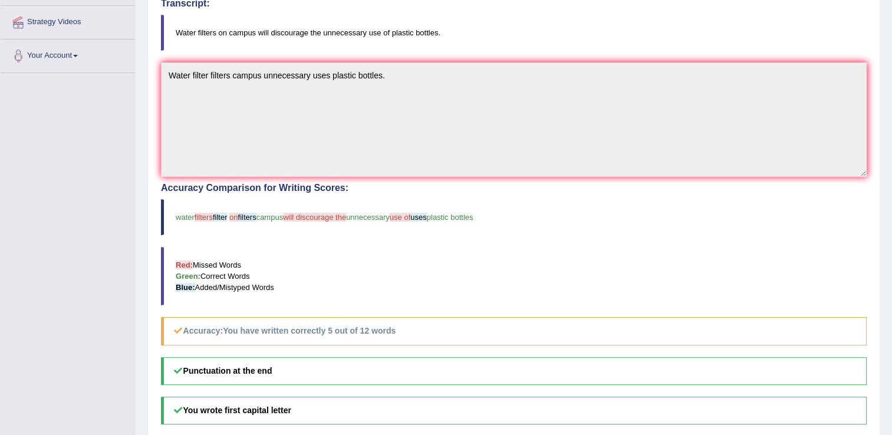
scroll to position [59, 0]
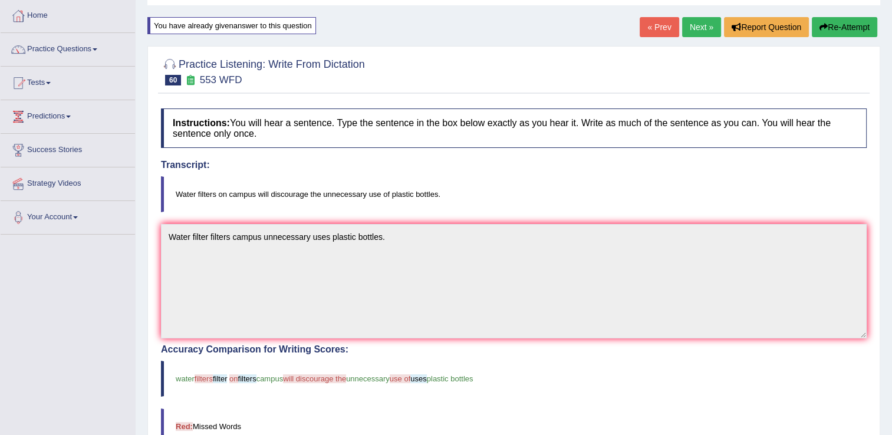
click at [695, 34] on link "Next »" at bounding box center [701, 27] width 39 height 20
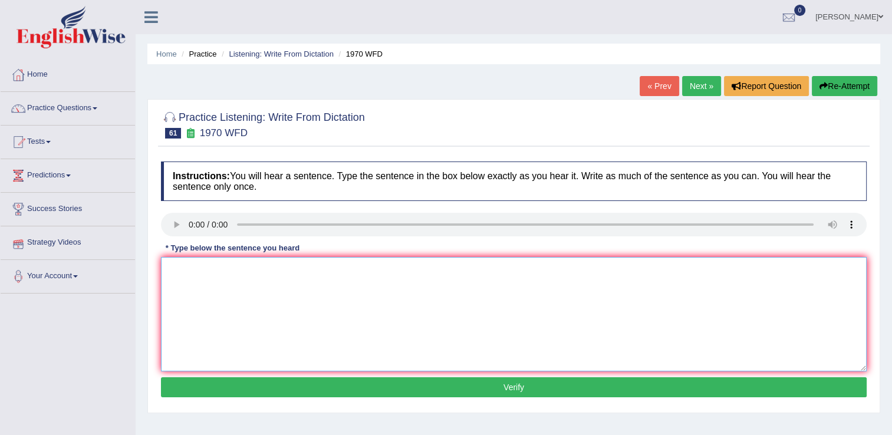
click at [329, 313] on textarea at bounding box center [514, 314] width 706 height 114
type textarea "One student precentes precented selected each class."
click at [390, 388] on button "Verify" at bounding box center [514, 387] width 706 height 20
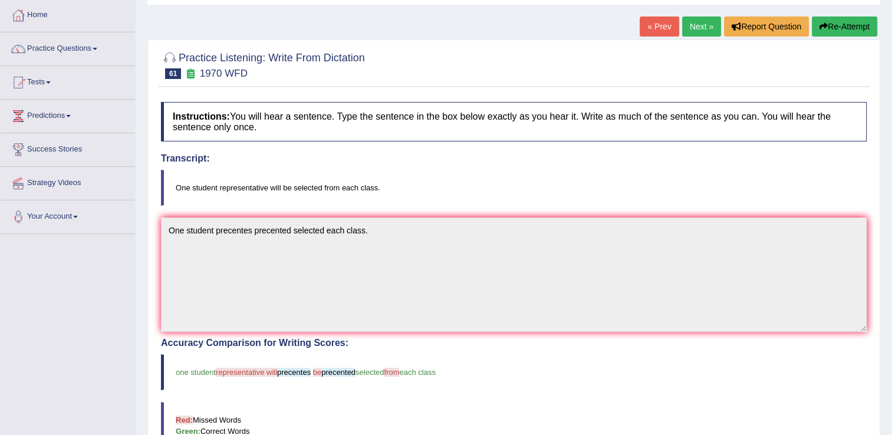
scroll to position [59, 0]
click at [707, 27] on link "Next »" at bounding box center [701, 27] width 39 height 20
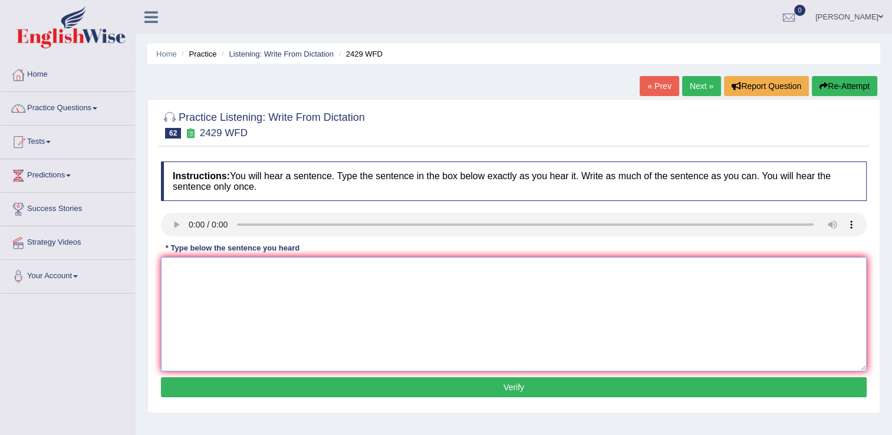
click at [280, 309] on textarea at bounding box center [514, 314] width 706 height 114
click at [342, 274] on textarea "Before choosing your you should consider yout future." at bounding box center [514, 314] width 706 height 114
type textarea "Before choosing your you should consider your future."
click at [393, 386] on button "Verify" at bounding box center [514, 387] width 706 height 20
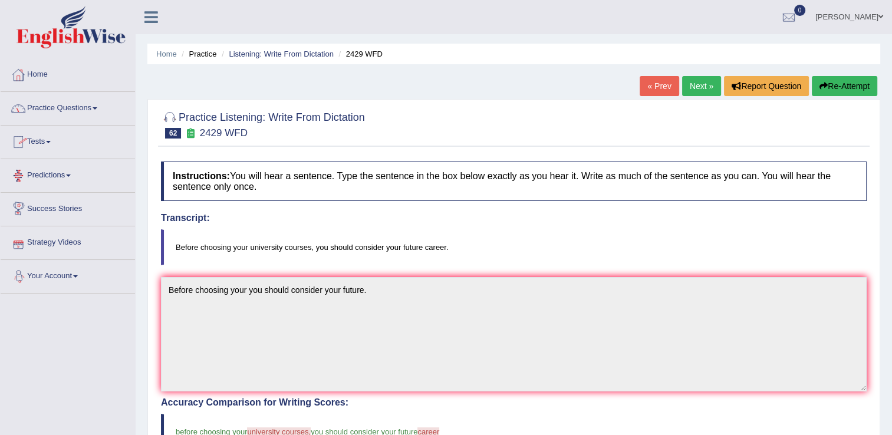
click at [73, 108] on link "Practice Questions" at bounding box center [68, 106] width 134 height 29
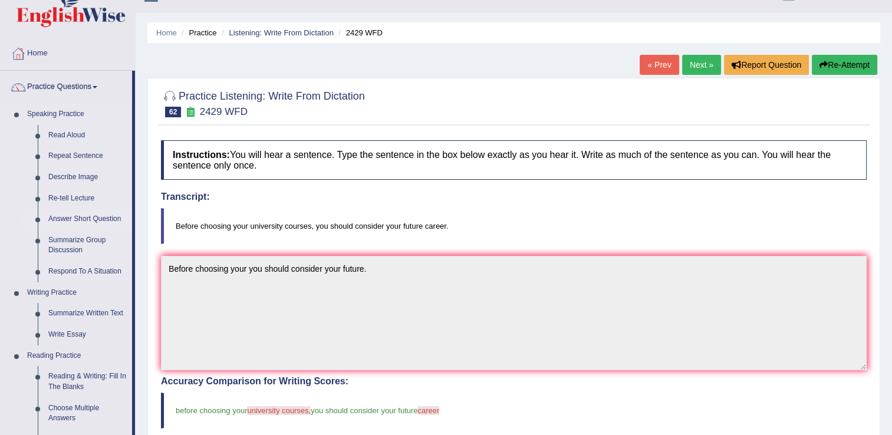
scroll to position [59, 0]
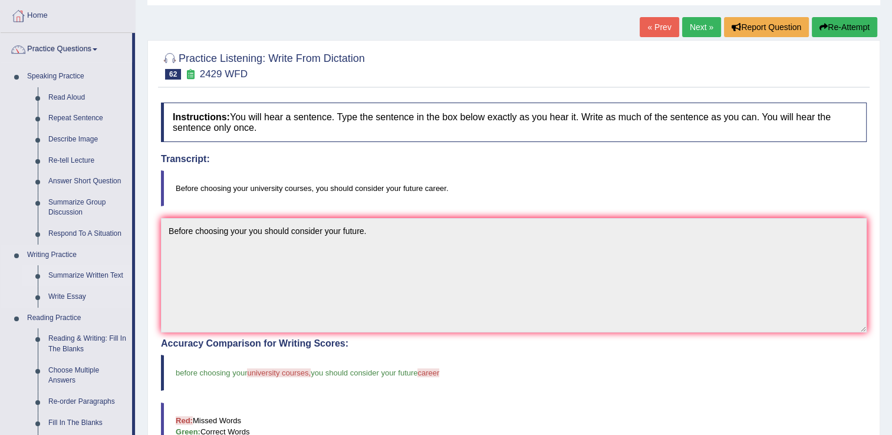
click at [98, 273] on link "Summarize Written Text" at bounding box center [87, 275] width 89 height 21
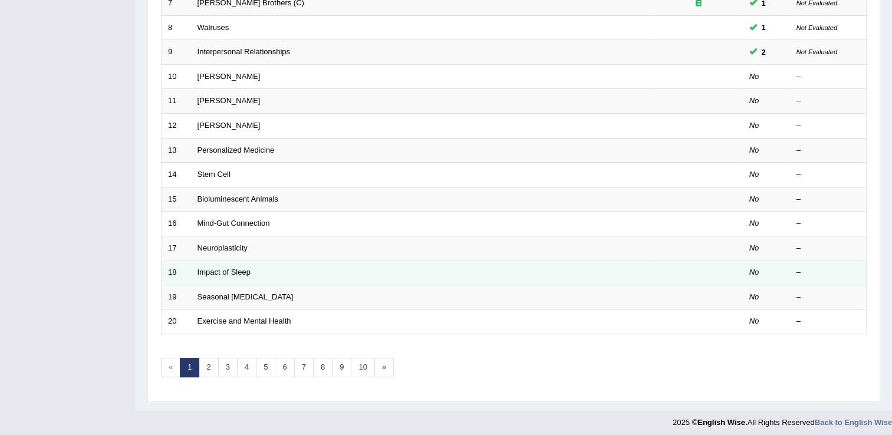
scroll to position [342, 0]
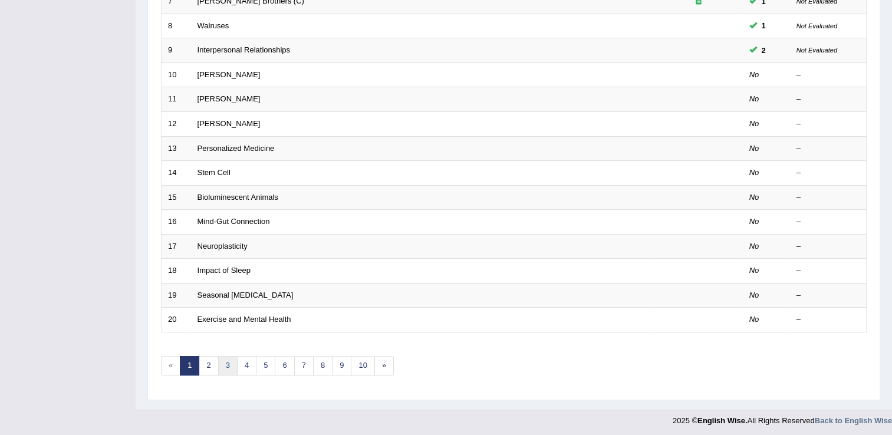
click at [222, 369] on link "3" at bounding box center [227, 365] width 19 height 19
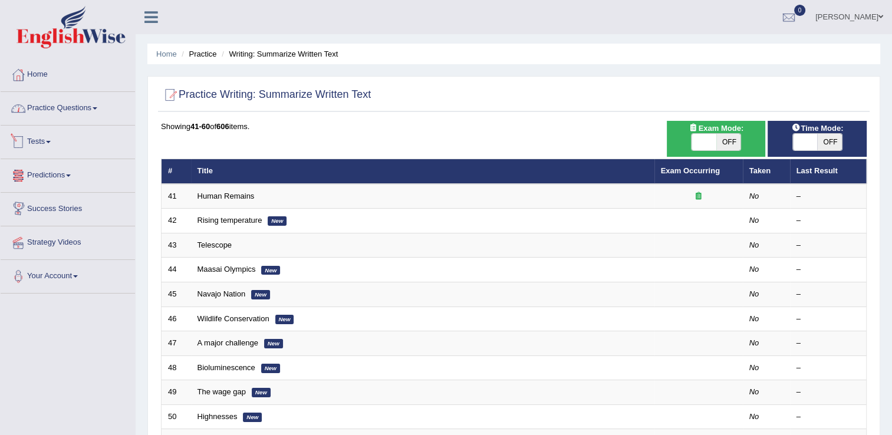
click at [91, 105] on link "Practice Questions" at bounding box center [68, 106] width 134 height 29
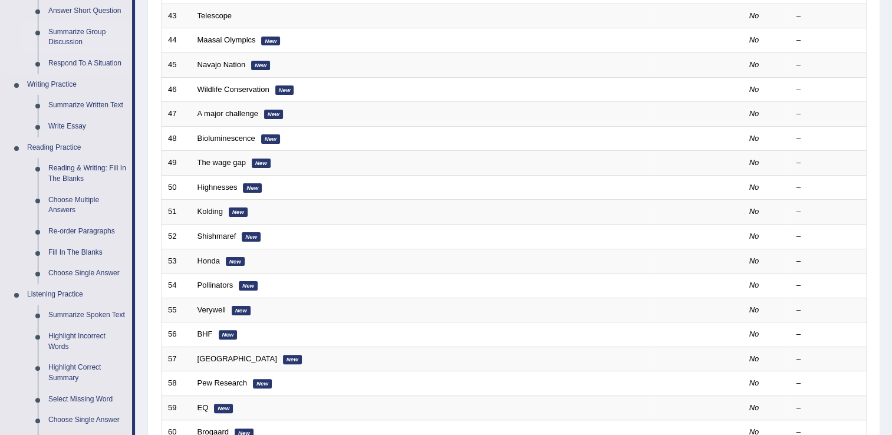
scroll to position [236, 0]
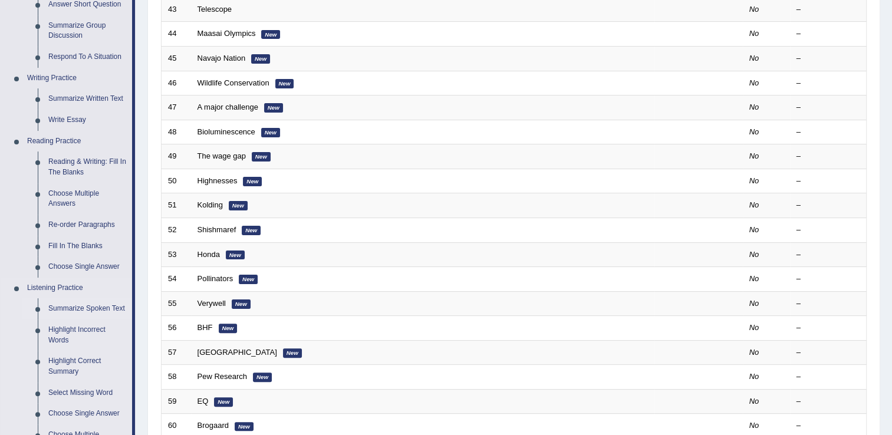
click at [98, 307] on link "Summarize Spoken Text" at bounding box center [87, 308] width 89 height 21
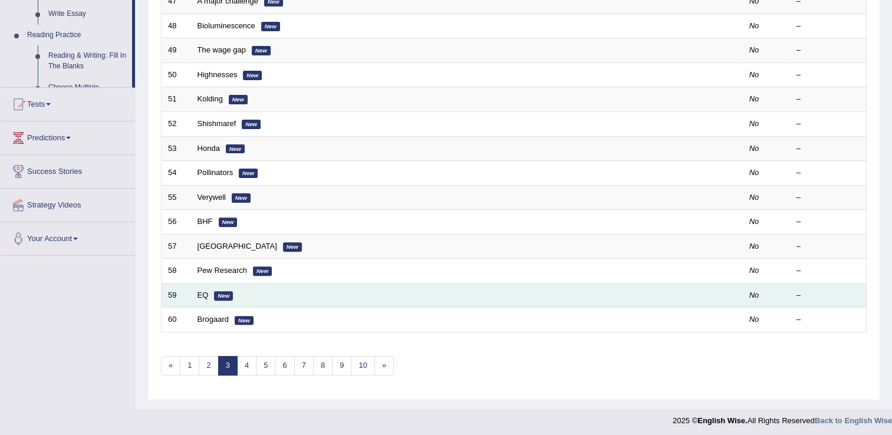
scroll to position [486, 0]
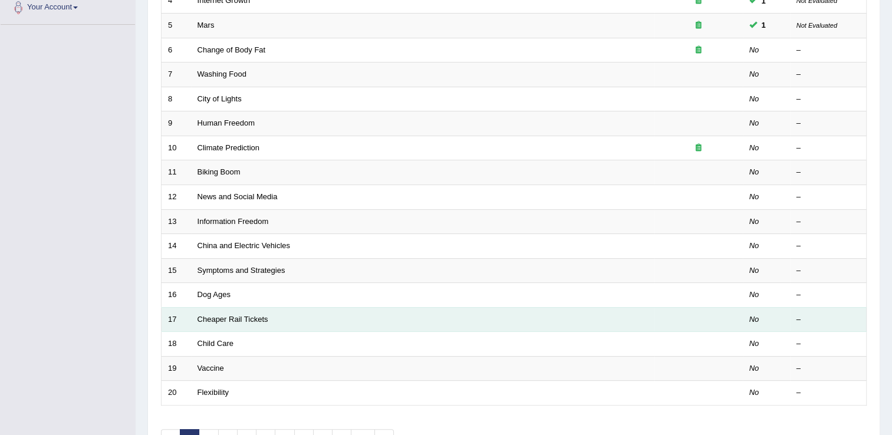
scroll to position [342, 0]
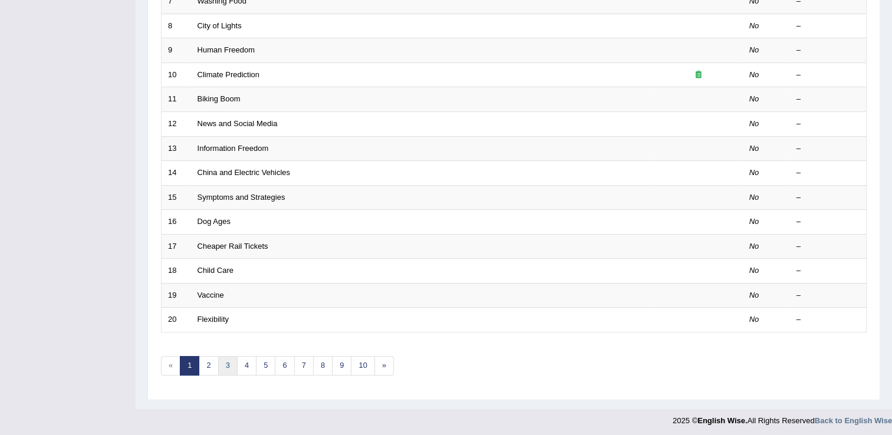
drag, startPoint x: 223, startPoint y: 362, endPoint x: 229, endPoint y: 364, distance: 6.4
click at [223, 362] on link "3" at bounding box center [227, 365] width 19 height 19
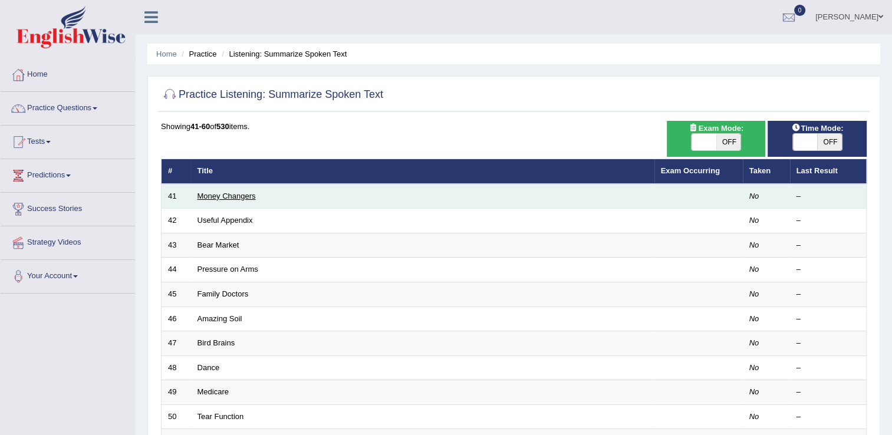
click at [222, 194] on link "Money Changers" at bounding box center [227, 196] width 58 height 9
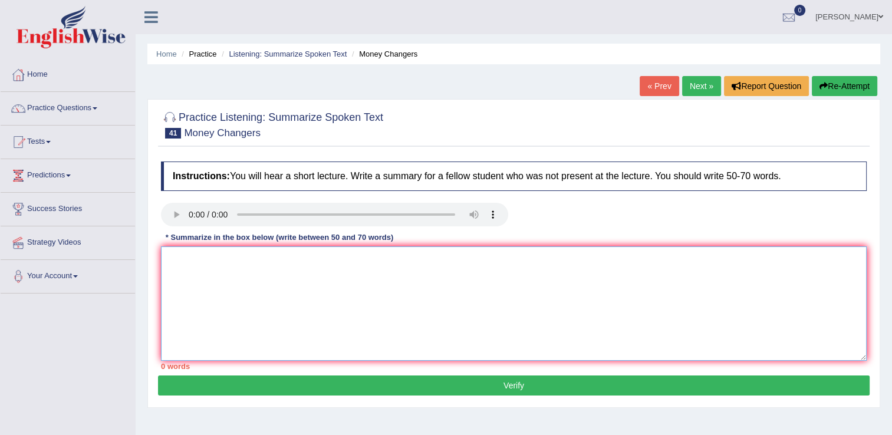
click at [205, 268] on textarea at bounding box center [514, 303] width 706 height 114
click at [219, 272] on textarea at bounding box center [514, 303] width 706 height 114
click at [462, 296] on textarea at bounding box center [514, 303] width 706 height 114
click at [262, 291] on textarea at bounding box center [514, 303] width 706 height 114
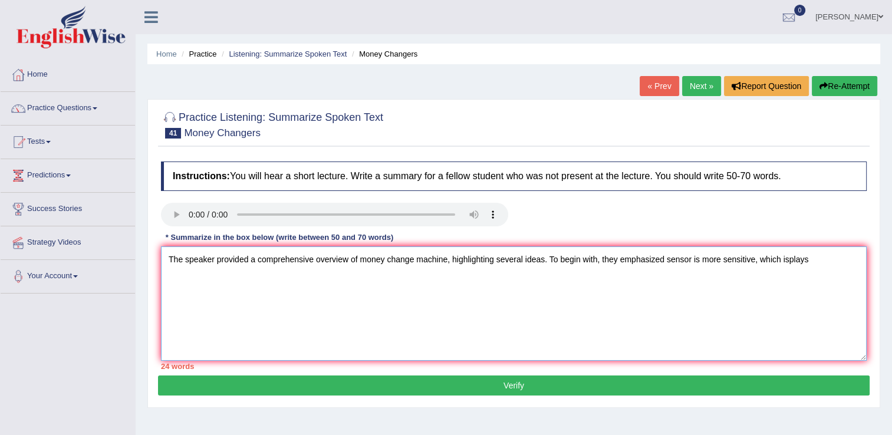
click at [802, 261] on textarea "The speaker provided a comprehensive overview of money change machine, highligh…" at bounding box center [514, 303] width 706 height 114
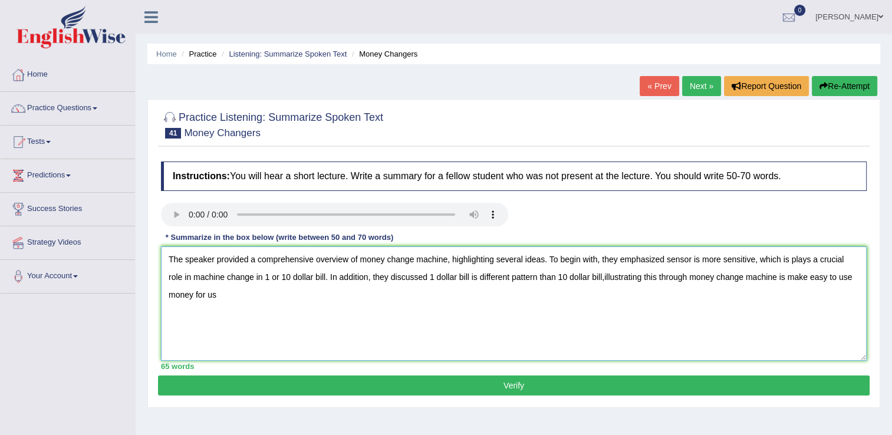
click at [230, 302] on textarea "The speaker provided a comprehensive overview of money change machine, highligh…" at bounding box center [514, 303] width 706 height 114
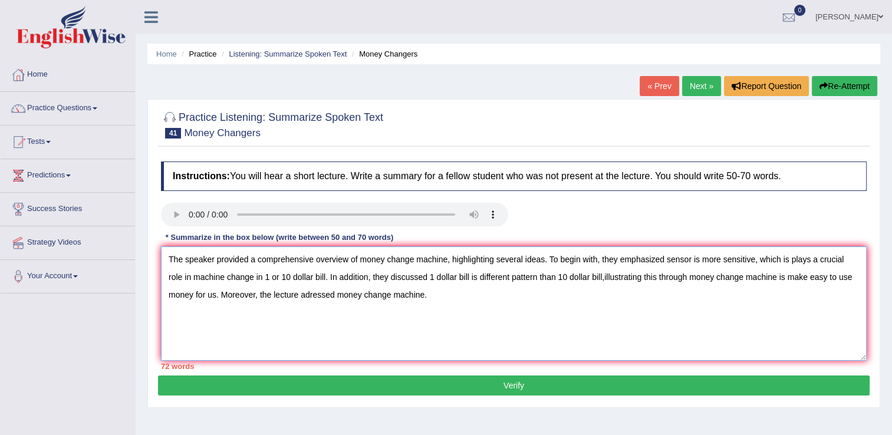
click at [432, 297] on textarea "The speaker provided a comprehensive overview of money change machine, highligh…" at bounding box center [514, 303] width 706 height 114
click at [546, 259] on textarea "The speaker provided a comprehensive overview of money change machine, highligh…" at bounding box center [514, 303] width 706 height 114
drag, startPoint x: 450, startPoint y: 258, endPoint x: 542, endPoint y: 267, distance: 91.8
click at [542, 267] on textarea "The speaker provided a comprehensive overview of money change machine, highligh…" at bounding box center [514, 303] width 706 height 114
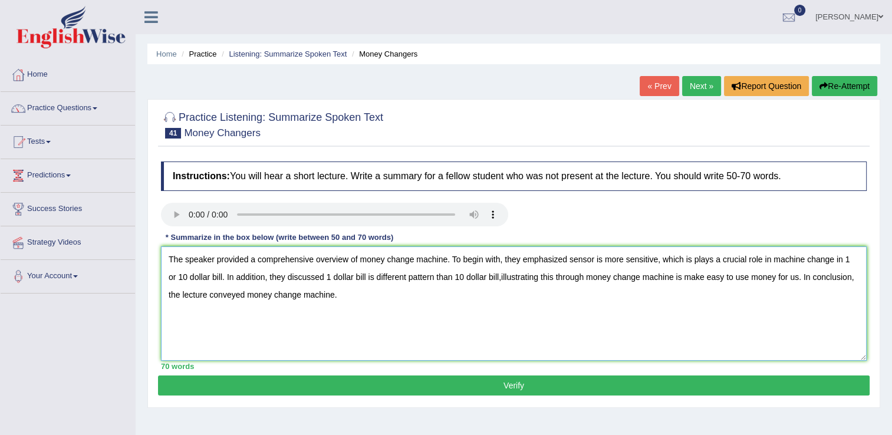
click at [448, 261] on textarea "The speaker provided a comprehensive overview of money change machine. To begin…" at bounding box center [514, 303] width 706 height 114
click at [500, 260] on textarea "The speaker provided a comprehensive overview of money change machine. To begin…" at bounding box center [514, 303] width 706 height 114
click at [218, 278] on textarea "The speaker provided a comprehensive overview of money change machine. To begin…" at bounding box center [514, 303] width 706 height 114
drag, startPoint x: 493, startPoint y: 275, endPoint x: 528, endPoint y: 279, distance: 35.7
click at [493, 275] on textarea "The speaker provided a comprehensive overview of money change machine. To begin…" at bounding box center [514, 303] width 706 height 114
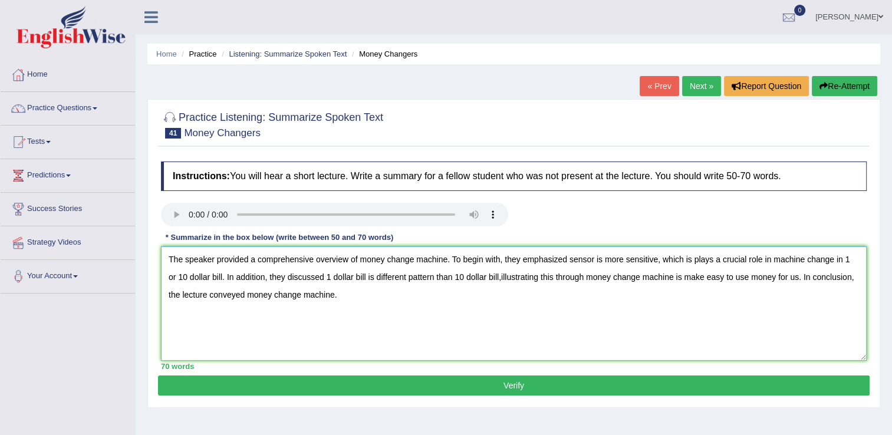
click at [505, 285] on textarea "The speaker provided a comprehensive overview of money change machine. To begin…" at bounding box center [514, 303] width 706 height 114
drag, startPoint x: 491, startPoint y: 278, endPoint x: 498, endPoint y: 277, distance: 7.1
click at [491, 278] on textarea "The speaker provided a comprehensive overview of money change machine. To begin…" at bounding box center [514, 303] width 706 height 114
type textarea "The speaker provided a comprehensive overview of money change machine. To begin…"
click at [479, 383] on button "Verify" at bounding box center [514, 386] width 712 height 20
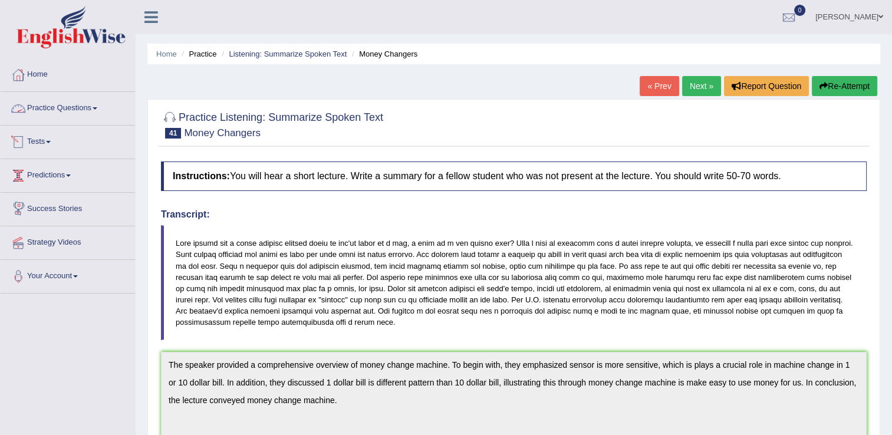
click at [88, 110] on link "Practice Questions" at bounding box center [68, 106] width 134 height 29
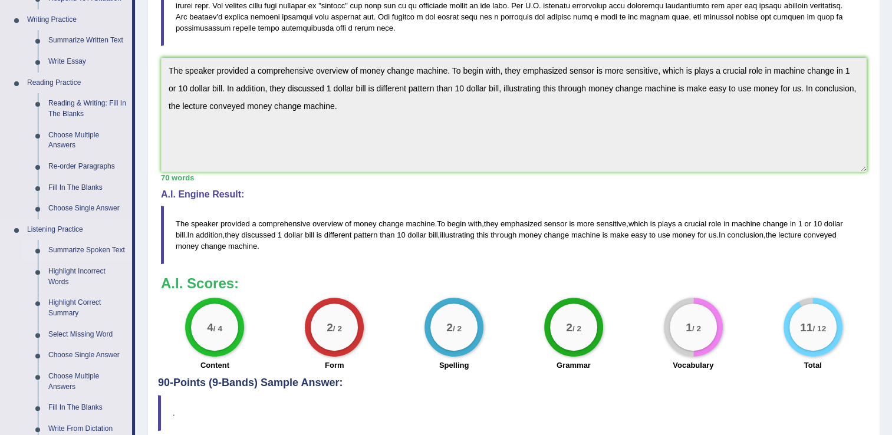
scroll to position [295, 0]
click at [91, 249] on link "Summarize Spoken Text" at bounding box center [87, 249] width 89 height 21
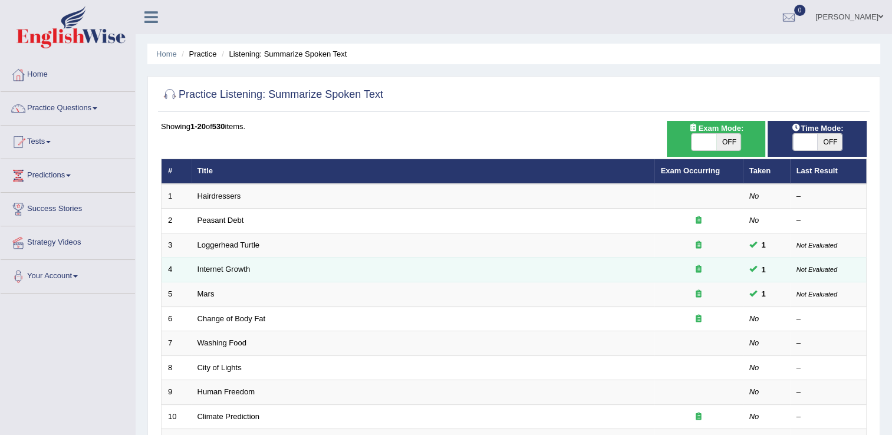
scroll to position [177, 0]
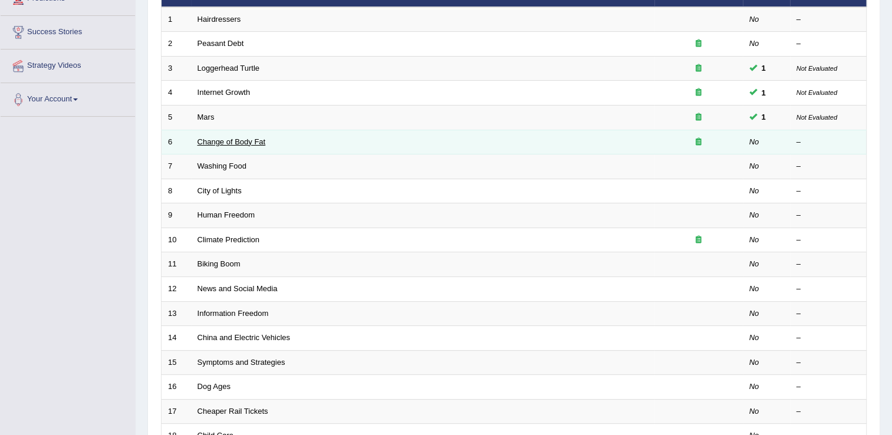
click at [226, 144] on link "Change of Body Fat" at bounding box center [232, 141] width 68 height 9
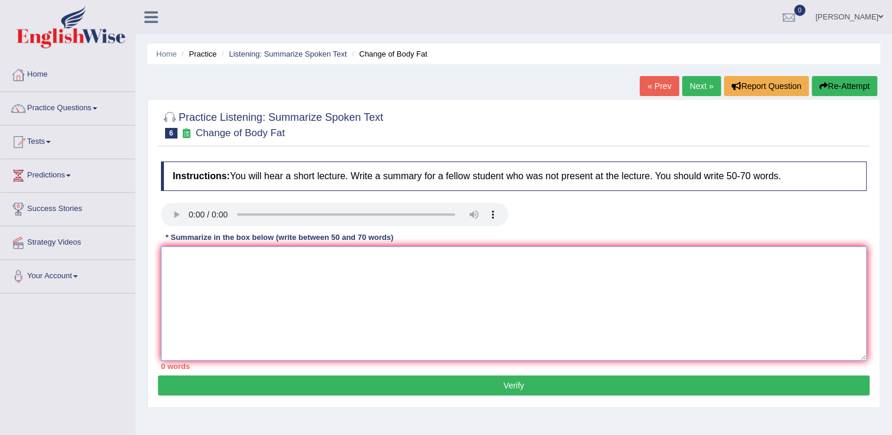
click at [237, 268] on textarea at bounding box center [514, 303] width 706 height 114
click at [94, 103] on link "Practice Questions" at bounding box center [68, 106] width 134 height 29
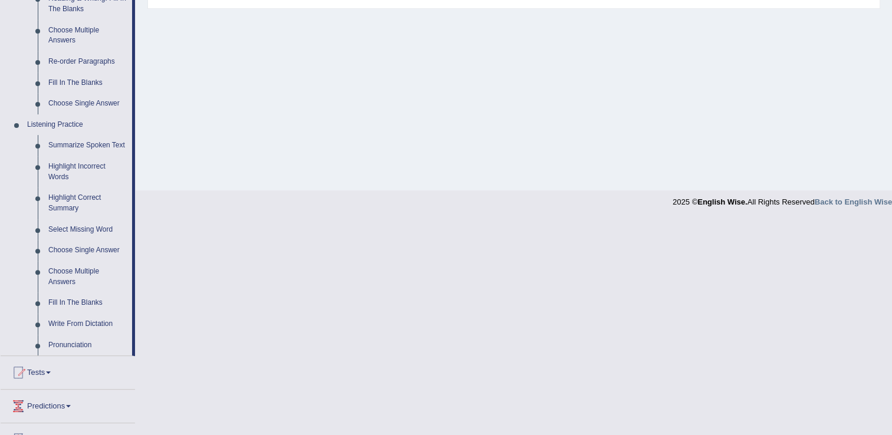
scroll to position [488, 0]
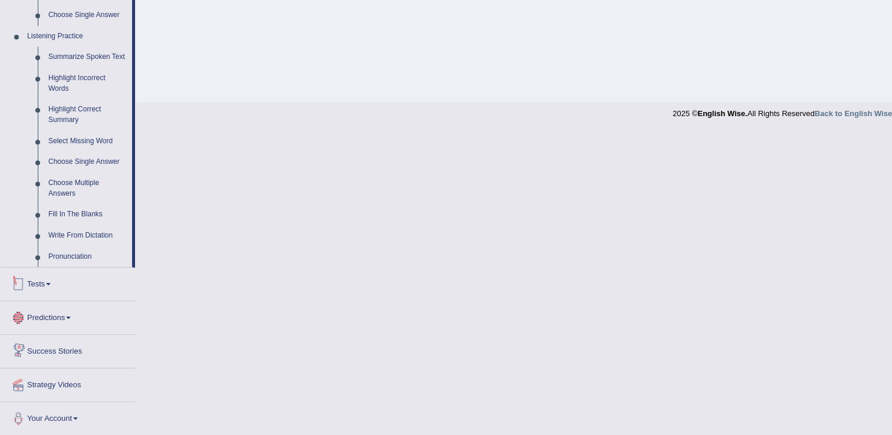
click at [47, 282] on link "Tests" at bounding box center [68, 282] width 134 height 29
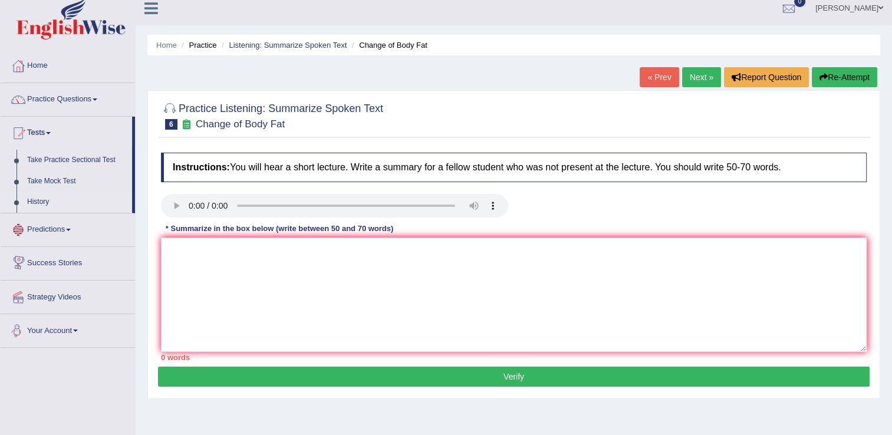
scroll to position [7, 0]
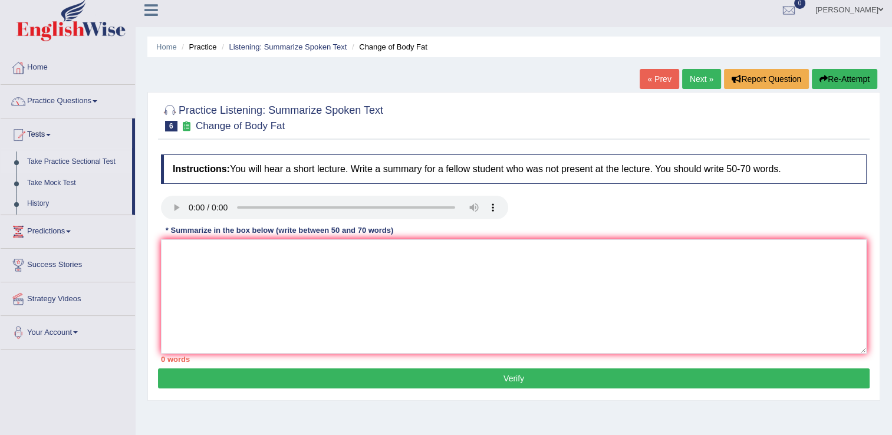
click at [85, 159] on link "Take Practice Sectional Test" at bounding box center [77, 162] width 110 height 21
